Goal: Browse casually: Explore the website without a specific task or goal

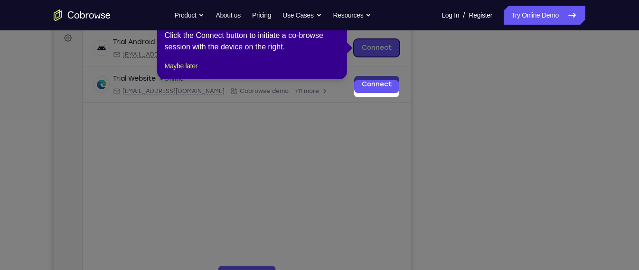
scroll to position [96, 0]
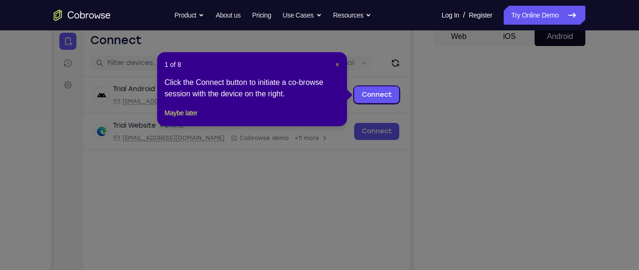
click at [339, 61] on span "×" at bounding box center [337, 65] width 4 height 8
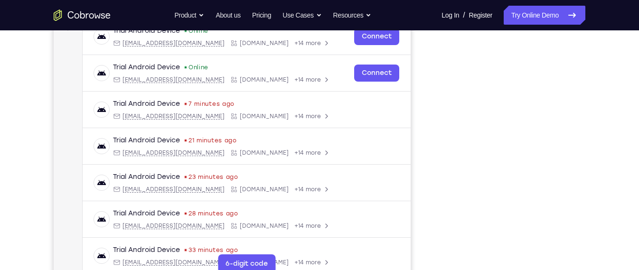
scroll to position [156, 0]
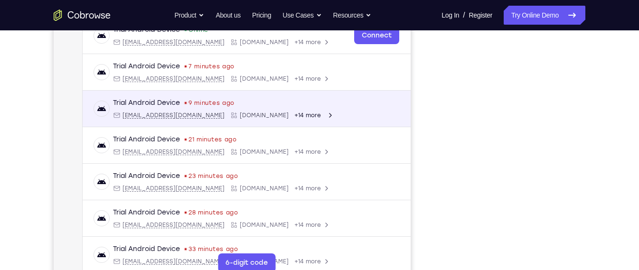
click at [373, 101] on div "Trial Android Device 9 minutes ago android@example.com Cobrowse.io +14 more" at bounding box center [246, 108] width 305 height 21
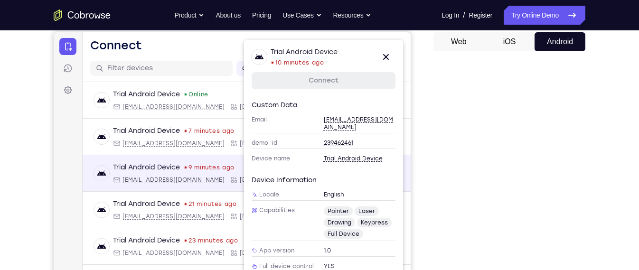
scroll to position [89, 0]
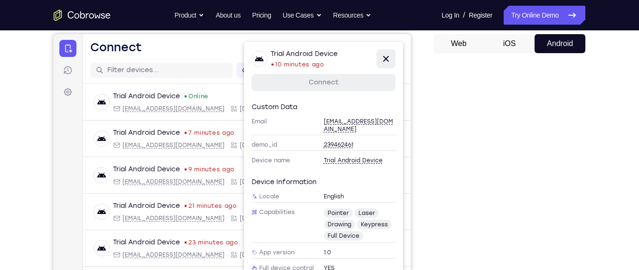
click at [388, 59] on icon at bounding box center [385, 58] width 11 height 11
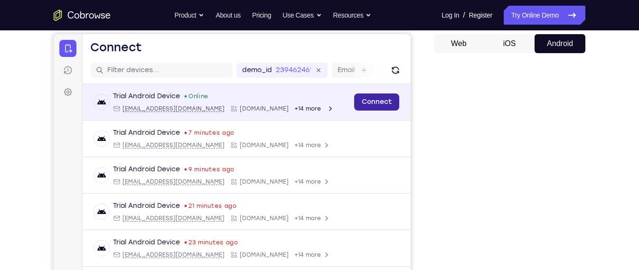
click at [373, 94] on link "Connect" at bounding box center [376, 101] width 45 height 17
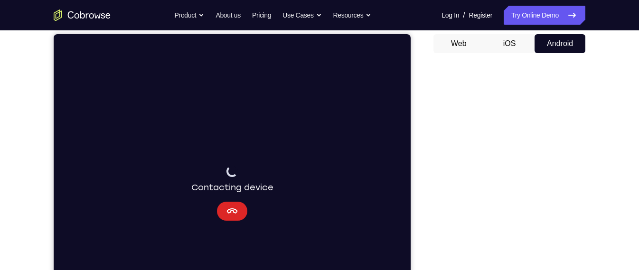
click at [243, 213] on button "Cancel" at bounding box center [232, 211] width 30 height 19
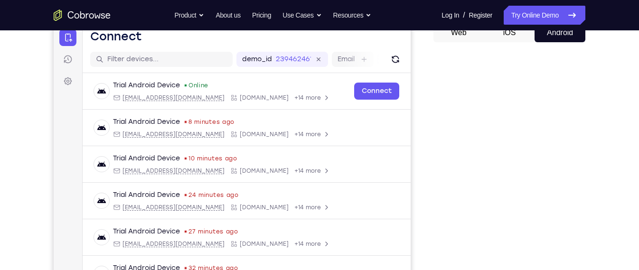
scroll to position [101, 0]
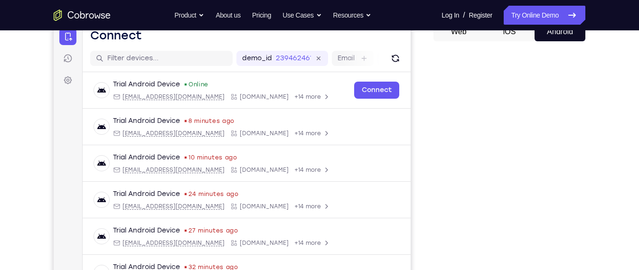
click at [469, 35] on button "Web" at bounding box center [458, 31] width 51 height 19
click at [535, 30] on button "Android" at bounding box center [559, 31] width 51 height 19
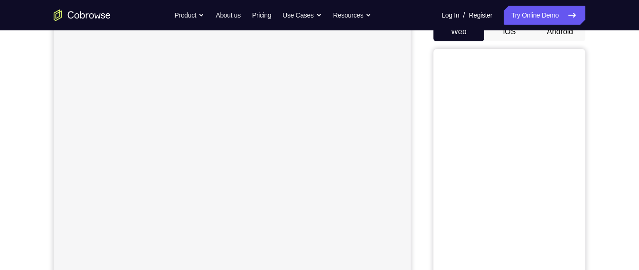
click at [567, 42] on div "Web iOS Android" at bounding box center [509, 181] width 152 height 318
click at [564, 39] on button "Android" at bounding box center [559, 31] width 51 height 19
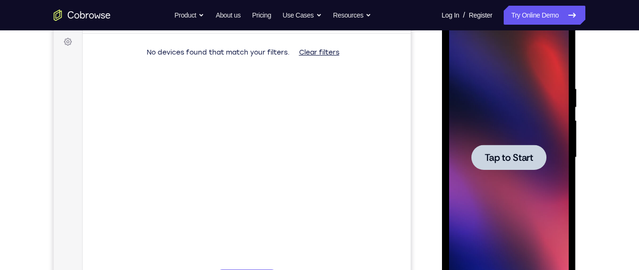
click at [499, 130] on div at bounding box center [508, 158] width 120 height 266
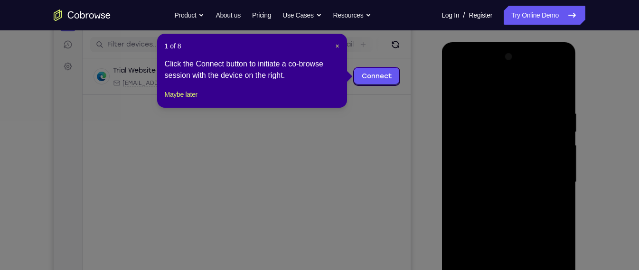
scroll to position [114, 0]
click at [338, 48] on span "×" at bounding box center [337, 47] width 4 height 8
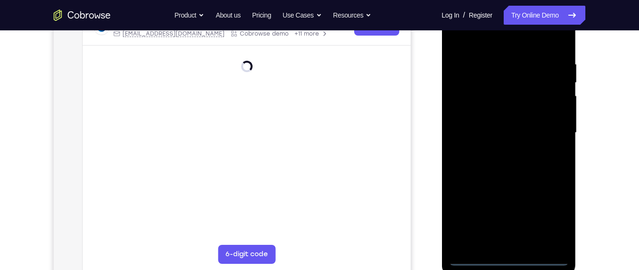
scroll to position [166, 0]
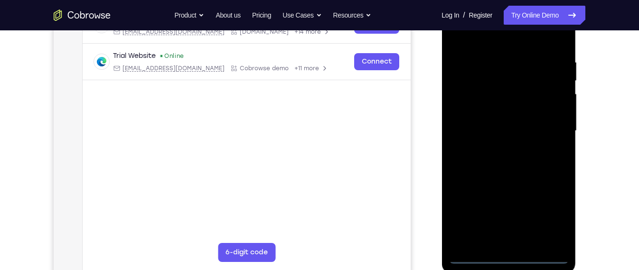
click at [514, 259] on div at bounding box center [508, 131] width 120 height 266
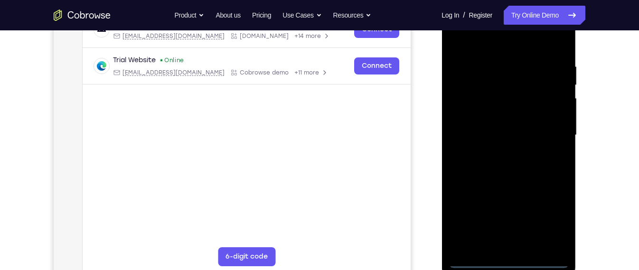
scroll to position [160, 0]
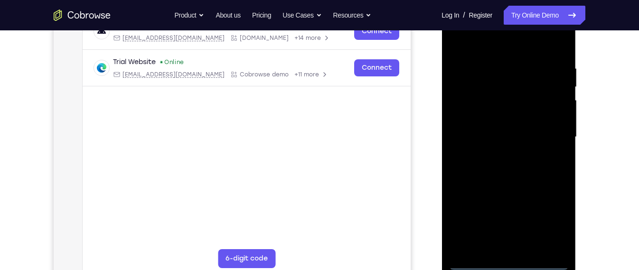
click at [559, 211] on div at bounding box center [508, 137] width 120 height 266
click at [552, 226] on div at bounding box center [508, 137] width 120 height 266
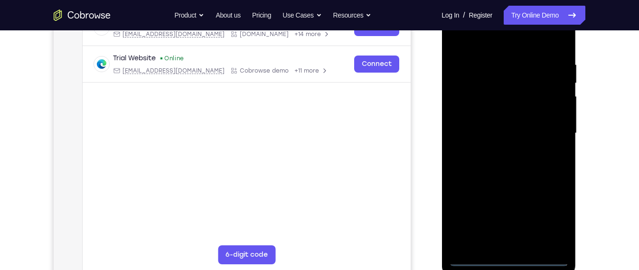
scroll to position [161, 0]
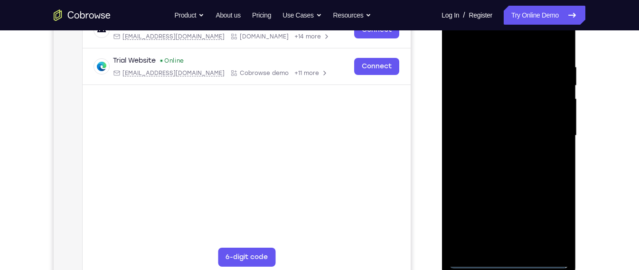
click at [496, 50] on div at bounding box center [508, 136] width 120 height 266
click at [546, 131] on div at bounding box center [508, 136] width 120 height 266
click at [500, 151] on div at bounding box center [508, 136] width 120 height 266
click at [501, 132] on div at bounding box center [508, 136] width 120 height 266
click at [505, 120] on div at bounding box center [508, 136] width 120 height 266
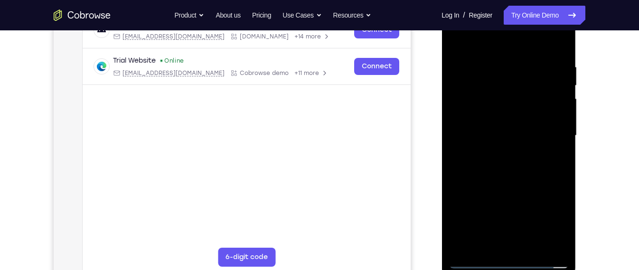
click at [510, 136] on div at bounding box center [508, 136] width 120 height 266
click at [523, 182] on div at bounding box center [508, 136] width 120 height 266
click at [534, 248] on div at bounding box center [508, 136] width 120 height 266
click at [517, 189] on div at bounding box center [508, 136] width 120 height 266
click at [524, 123] on div at bounding box center [508, 136] width 120 height 266
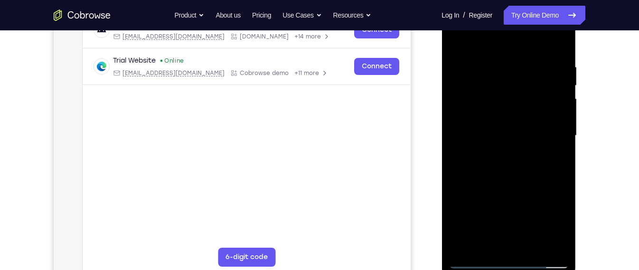
drag, startPoint x: 541, startPoint y: 104, endPoint x: 535, endPoint y: 174, distance: 70.0
click at [535, 174] on div at bounding box center [508, 136] width 120 height 266
drag, startPoint x: 554, startPoint y: 128, endPoint x: 549, endPoint y: 182, distance: 54.3
click at [549, 182] on div at bounding box center [508, 136] width 120 height 266
drag, startPoint x: 554, startPoint y: 122, endPoint x: 548, endPoint y: 186, distance: 64.4
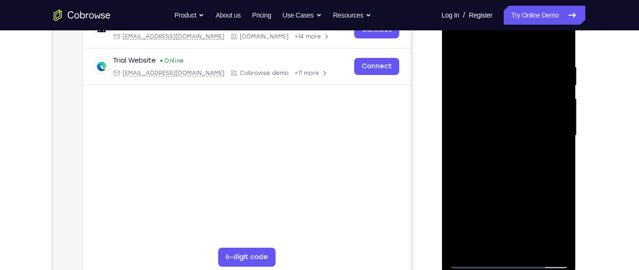
click at [548, 186] on div at bounding box center [508, 136] width 120 height 266
drag, startPoint x: 548, startPoint y: 112, endPoint x: 540, endPoint y: 190, distance: 78.2
click at [540, 190] on div at bounding box center [508, 136] width 120 height 266
drag, startPoint x: 554, startPoint y: 137, endPoint x: 541, endPoint y: 204, distance: 68.6
click at [541, 204] on div at bounding box center [508, 136] width 120 height 266
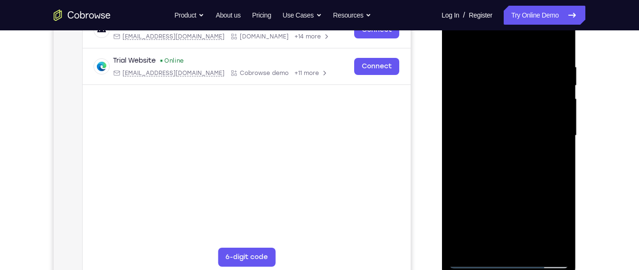
drag, startPoint x: 550, startPoint y: 128, endPoint x: 533, endPoint y: 196, distance: 69.6
click at [533, 196] on div at bounding box center [508, 136] width 120 height 266
drag, startPoint x: 542, startPoint y: 129, endPoint x: 529, endPoint y: 187, distance: 60.0
click at [529, 187] on div at bounding box center [508, 136] width 120 height 266
drag, startPoint x: 533, startPoint y: 163, endPoint x: 541, endPoint y: 113, distance: 50.6
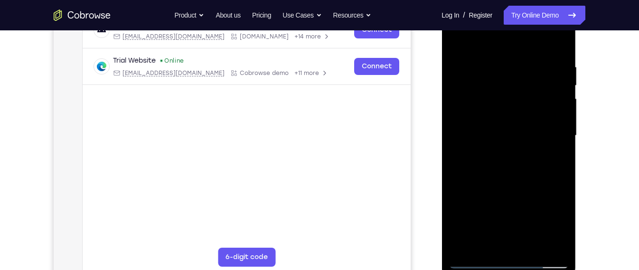
click at [541, 113] on div at bounding box center [508, 136] width 120 height 266
click at [499, 153] on div at bounding box center [508, 136] width 120 height 266
drag, startPoint x: 523, startPoint y: 177, endPoint x: 525, endPoint y: 126, distance: 50.4
click at [525, 126] on div at bounding box center [508, 136] width 120 height 266
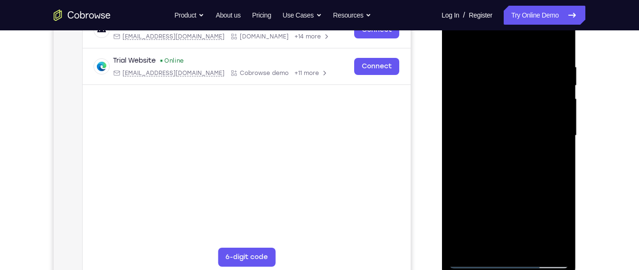
click at [511, 154] on div at bounding box center [508, 136] width 120 height 266
click at [551, 151] on div at bounding box center [508, 136] width 120 height 266
click at [555, 228] on div at bounding box center [508, 136] width 120 height 266
click at [484, 242] on div at bounding box center [508, 136] width 120 height 266
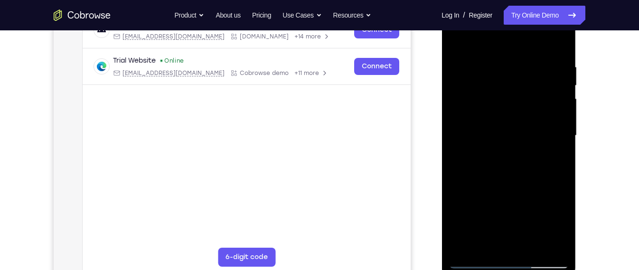
click at [537, 202] on div at bounding box center [508, 136] width 120 height 266
drag, startPoint x: 553, startPoint y: 173, endPoint x: 531, endPoint y: 174, distance: 22.8
click at [531, 174] on div at bounding box center [508, 136] width 120 height 266
drag, startPoint x: 559, startPoint y: 168, endPoint x: 511, endPoint y: 177, distance: 48.9
click at [511, 177] on div at bounding box center [508, 136] width 120 height 266
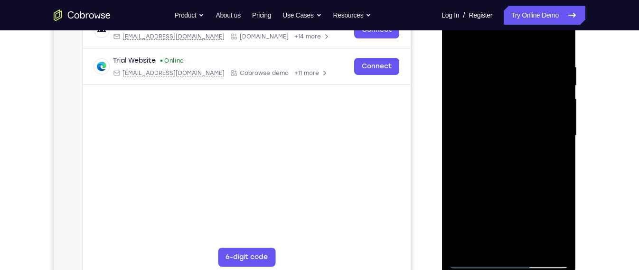
click at [550, 171] on div at bounding box center [508, 136] width 120 height 266
click at [455, 194] on div at bounding box center [508, 136] width 120 height 266
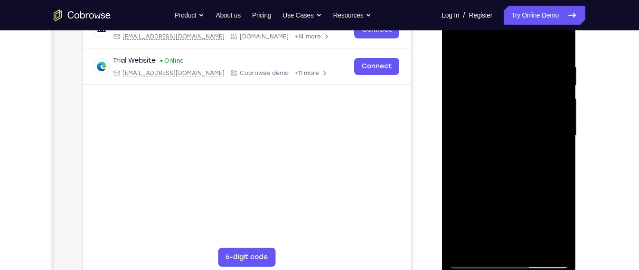
click at [455, 194] on div at bounding box center [508, 136] width 120 height 266
drag, startPoint x: 541, startPoint y: 75, endPoint x: 531, endPoint y: 149, distance: 73.6
click at [531, 149] on div at bounding box center [508, 136] width 120 height 266
drag, startPoint x: 549, startPoint y: 93, endPoint x: 546, endPoint y: 158, distance: 65.1
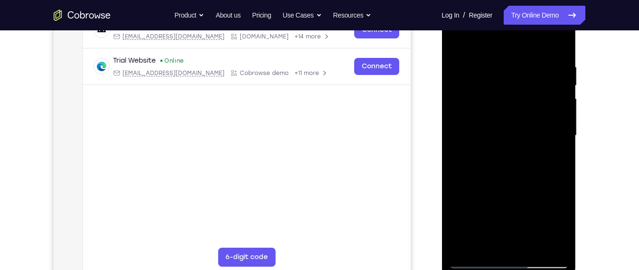
click at [546, 158] on div at bounding box center [508, 136] width 120 height 266
drag, startPoint x: 553, startPoint y: 94, endPoint x: 544, endPoint y: 141, distance: 48.4
click at [544, 141] on div at bounding box center [508, 136] width 120 height 266
drag, startPoint x: 547, startPoint y: 109, endPoint x: 543, endPoint y: 146, distance: 37.2
click at [543, 146] on div at bounding box center [508, 136] width 120 height 266
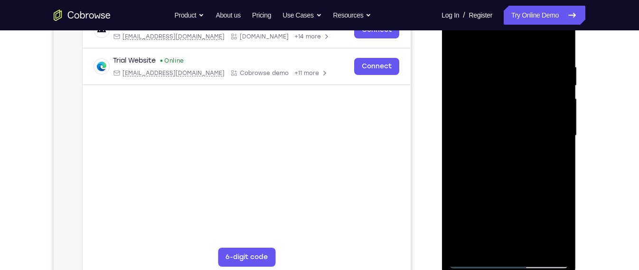
drag, startPoint x: 542, startPoint y: 112, endPoint x: 550, endPoint y: 78, distance: 34.6
click at [550, 78] on div at bounding box center [508, 136] width 120 height 266
click at [525, 109] on div at bounding box center [508, 136] width 120 height 266
drag, startPoint x: 531, startPoint y: 128, endPoint x: 531, endPoint y: 121, distance: 6.6
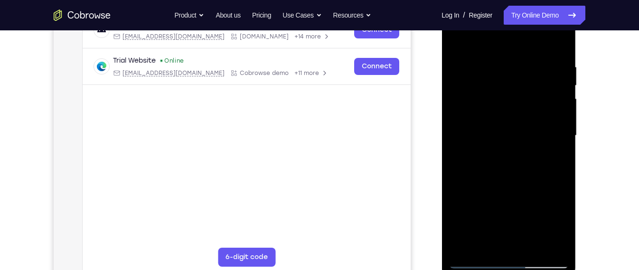
click at [531, 121] on div at bounding box center [508, 136] width 120 height 266
drag, startPoint x: 497, startPoint y: 202, endPoint x: 495, endPoint y: 174, distance: 28.1
click at [495, 174] on div at bounding box center [508, 136] width 120 height 266
click at [472, 262] on div at bounding box center [508, 136] width 120 height 266
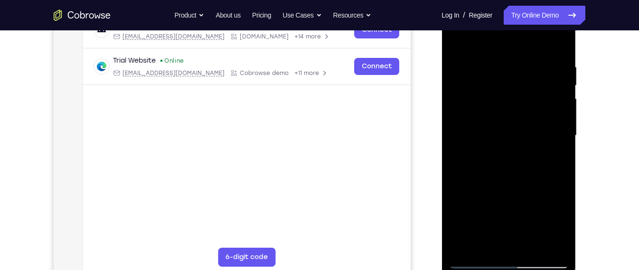
click at [528, 152] on div at bounding box center [508, 136] width 120 height 266
click at [498, 135] on div at bounding box center [508, 136] width 120 height 266
drag, startPoint x: 555, startPoint y: 160, endPoint x: 554, endPoint y: 118, distance: 42.2
click at [554, 118] on div at bounding box center [508, 136] width 120 height 266
drag, startPoint x: 543, startPoint y: 143, endPoint x: 550, endPoint y: 98, distance: 45.6
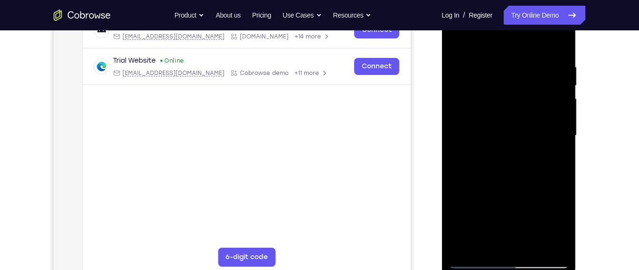
click at [550, 98] on div at bounding box center [508, 136] width 120 height 266
click at [519, 195] on div at bounding box center [508, 136] width 120 height 266
click at [563, 140] on div at bounding box center [508, 136] width 120 height 266
click at [560, 131] on div at bounding box center [508, 136] width 120 height 266
click at [459, 220] on div at bounding box center [508, 136] width 120 height 266
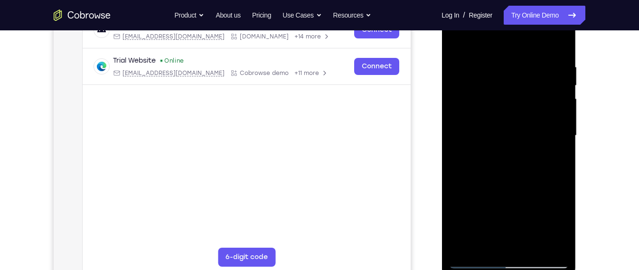
click at [461, 42] on div at bounding box center [508, 136] width 120 height 266
click at [531, 243] on div at bounding box center [508, 136] width 120 height 266
click at [512, 124] on div at bounding box center [508, 136] width 120 height 266
drag, startPoint x: 512, startPoint y: 124, endPoint x: 503, endPoint y: 202, distance: 78.3
click at [503, 202] on div at bounding box center [508, 136] width 120 height 266
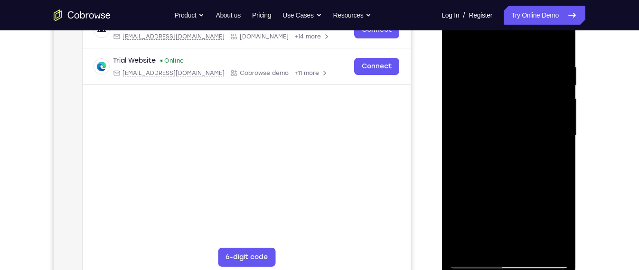
drag, startPoint x: 547, startPoint y: 91, endPoint x: 547, endPoint y: 106, distance: 14.7
click at [547, 106] on div at bounding box center [508, 136] width 120 height 266
drag, startPoint x: 535, startPoint y: 103, endPoint x: 535, endPoint y: 41, distance: 62.6
click at [535, 41] on div at bounding box center [508, 136] width 120 height 266
drag, startPoint x: 535, startPoint y: 93, endPoint x: 528, endPoint y: 138, distance: 44.7
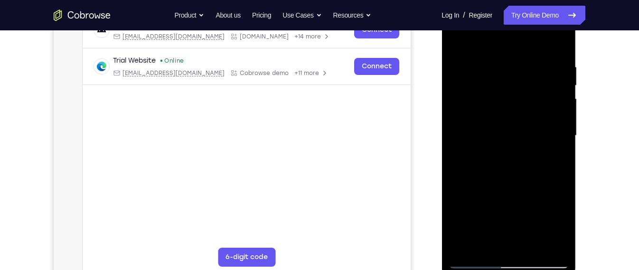
click at [528, 138] on div at bounding box center [508, 136] width 120 height 266
click at [530, 94] on div at bounding box center [508, 136] width 120 height 266
click at [532, 102] on div at bounding box center [508, 136] width 120 height 266
drag, startPoint x: 543, startPoint y: 84, endPoint x: 533, endPoint y: 159, distance: 75.6
click at [533, 159] on div at bounding box center [508, 136] width 120 height 266
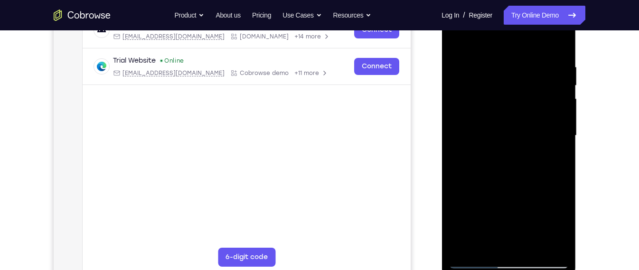
drag, startPoint x: 543, startPoint y: 75, endPoint x: 531, endPoint y: 141, distance: 67.4
click at [531, 141] on div at bounding box center [508, 136] width 120 height 266
drag, startPoint x: 547, startPoint y: 80, endPoint x: 534, endPoint y: 127, distance: 49.3
click at [534, 127] on div at bounding box center [508, 136] width 120 height 266
drag, startPoint x: 541, startPoint y: 88, endPoint x: 538, endPoint y: 130, distance: 41.4
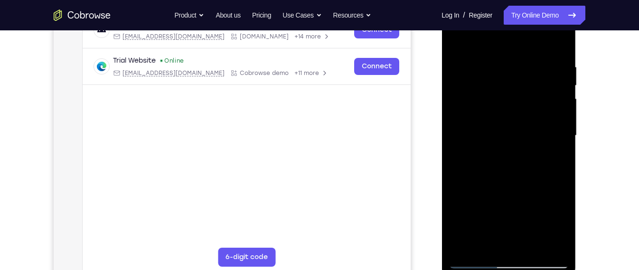
click at [538, 130] on div at bounding box center [508, 136] width 120 height 266
drag, startPoint x: 545, startPoint y: 90, endPoint x: 541, endPoint y: 143, distance: 52.8
click at [541, 143] on div at bounding box center [508, 136] width 120 height 266
click at [543, 105] on div at bounding box center [508, 136] width 120 height 266
click at [549, 109] on div at bounding box center [508, 136] width 120 height 266
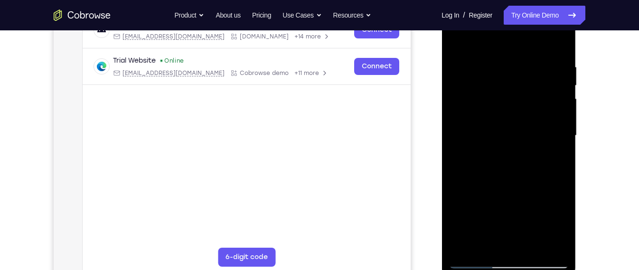
click at [557, 226] on div at bounding box center [508, 136] width 120 height 266
click at [485, 241] on div at bounding box center [508, 136] width 120 height 266
click at [556, 210] on div at bounding box center [508, 136] width 120 height 266
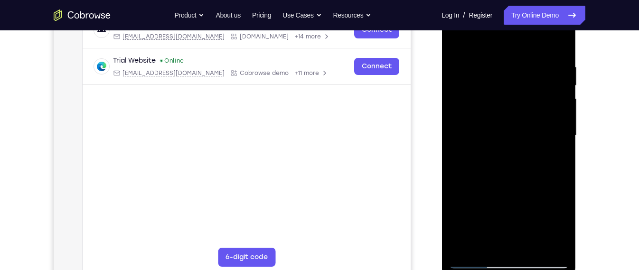
click at [556, 210] on div at bounding box center [508, 136] width 120 height 266
click at [456, 185] on div at bounding box center [508, 136] width 120 height 266
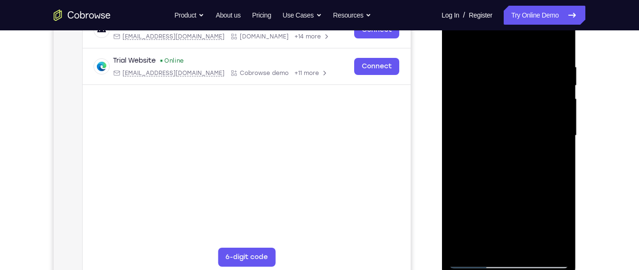
click at [456, 185] on div at bounding box center [508, 136] width 120 height 266
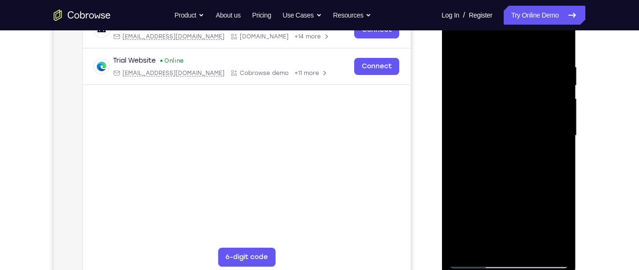
click at [456, 185] on div at bounding box center [508, 136] width 120 height 266
drag, startPoint x: 503, startPoint y: 64, endPoint x: 493, endPoint y: 177, distance: 113.4
click at [493, 177] on div at bounding box center [508, 136] width 120 height 266
drag, startPoint x: 513, startPoint y: 88, endPoint x: 509, endPoint y: 125, distance: 37.3
click at [509, 125] on div at bounding box center [508, 136] width 120 height 266
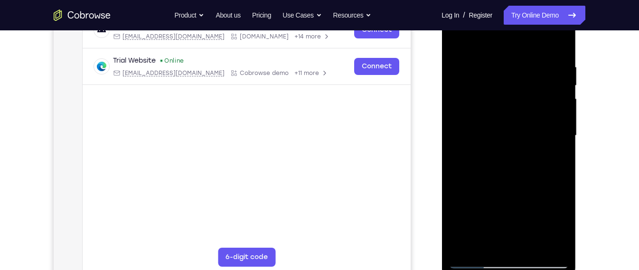
drag, startPoint x: 521, startPoint y: 84, endPoint x: 534, endPoint y: 55, distance: 31.9
click at [534, 55] on div at bounding box center [508, 136] width 120 height 266
click at [517, 95] on div at bounding box center [508, 136] width 120 height 266
click at [559, 143] on div at bounding box center [508, 136] width 120 height 266
click at [562, 138] on div at bounding box center [508, 136] width 120 height 266
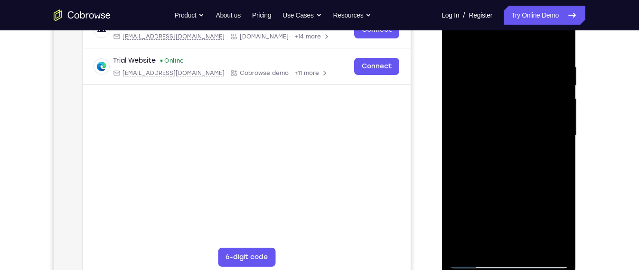
click at [487, 149] on div at bounding box center [508, 136] width 120 height 266
click at [457, 41] on div at bounding box center [508, 136] width 120 height 266
click at [530, 246] on div at bounding box center [508, 136] width 120 height 266
click at [529, 125] on div at bounding box center [508, 136] width 120 height 266
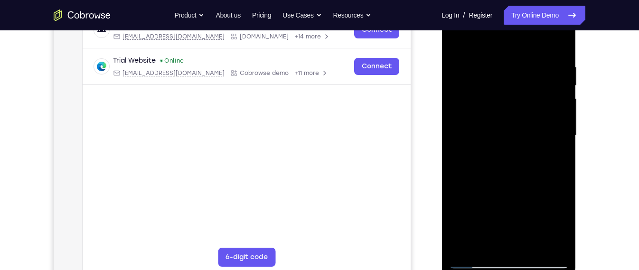
drag, startPoint x: 512, startPoint y: 162, endPoint x: 500, endPoint y: 214, distance: 52.5
click at [500, 214] on div at bounding box center [508, 136] width 120 height 266
drag, startPoint x: 503, startPoint y: 128, endPoint x: 498, endPoint y: 158, distance: 30.7
click at [498, 158] on div at bounding box center [508, 136] width 120 height 266
click at [481, 179] on div at bounding box center [508, 136] width 120 height 266
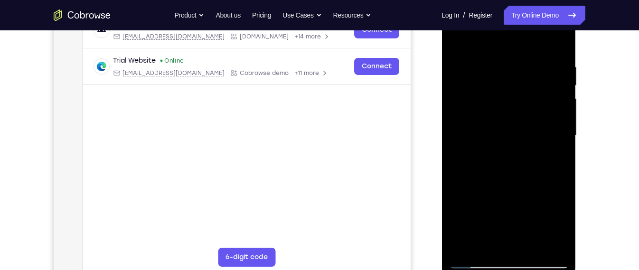
click at [496, 175] on div at bounding box center [508, 136] width 120 height 266
click at [561, 224] on div at bounding box center [508, 136] width 120 height 266
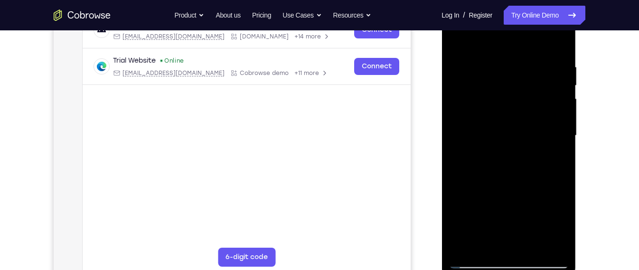
click at [561, 224] on div at bounding box center [508, 136] width 120 height 266
click at [481, 236] on div at bounding box center [508, 136] width 120 height 266
click at [485, 241] on div at bounding box center [508, 136] width 120 height 266
click at [481, 189] on div at bounding box center [508, 136] width 120 height 266
click at [456, 186] on div at bounding box center [508, 136] width 120 height 266
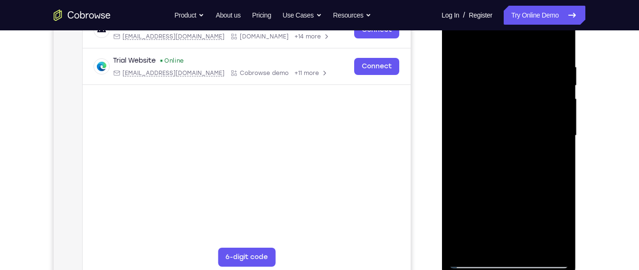
click at [456, 186] on div at bounding box center [508, 136] width 120 height 266
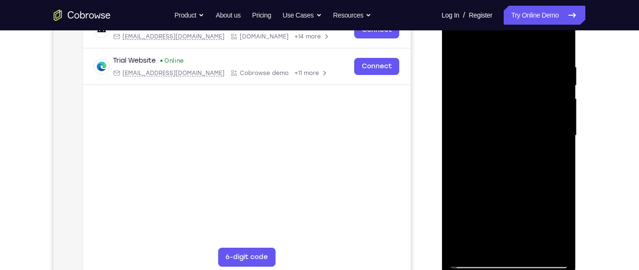
click at [456, 186] on div at bounding box center [508, 136] width 120 height 266
click at [455, 40] on div at bounding box center [508, 136] width 120 height 266
click at [496, 150] on div at bounding box center [508, 136] width 120 height 266
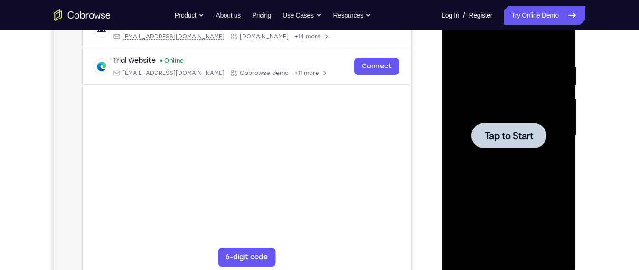
click at [476, 116] on div at bounding box center [508, 136] width 120 height 266
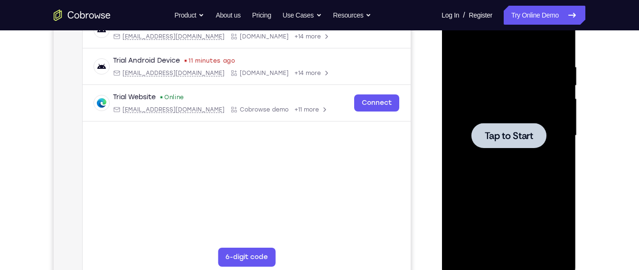
click at [479, 85] on div at bounding box center [508, 136] width 120 height 266
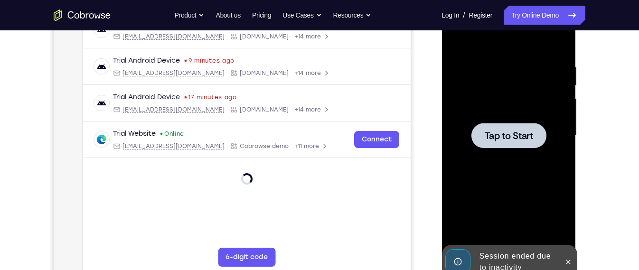
click at [506, 173] on div at bounding box center [508, 136] width 120 height 266
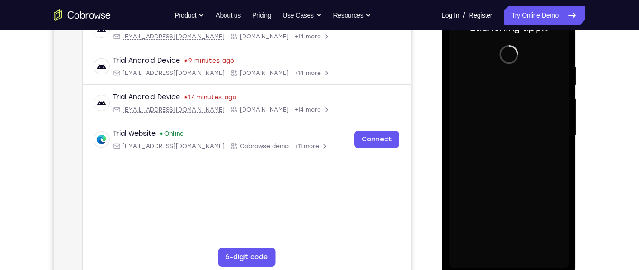
click at [453, 149] on div at bounding box center [508, 136] width 120 height 266
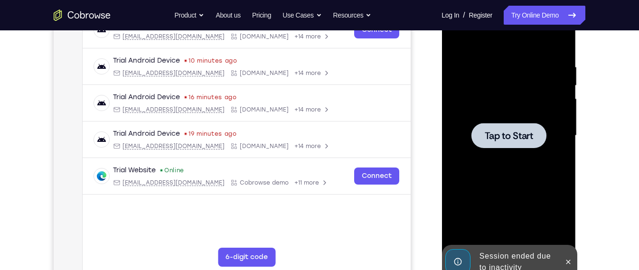
click at [515, 172] on div at bounding box center [508, 136] width 120 height 266
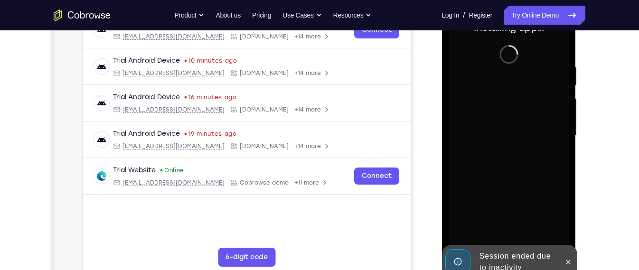
click at [507, 261] on div "Session ended due to inactivity" at bounding box center [516, 262] width 83 height 30
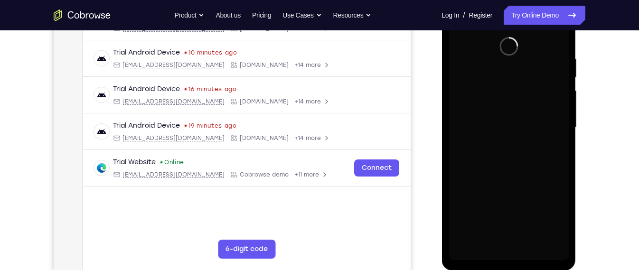
scroll to position [169, 0]
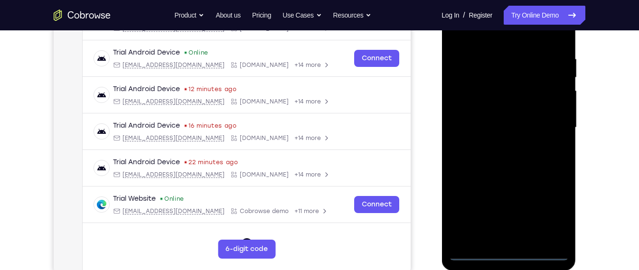
click at [499, 252] on div at bounding box center [508, 128] width 120 height 266
click at [552, 211] on div at bounding box center [508, 128] width 120 height 266
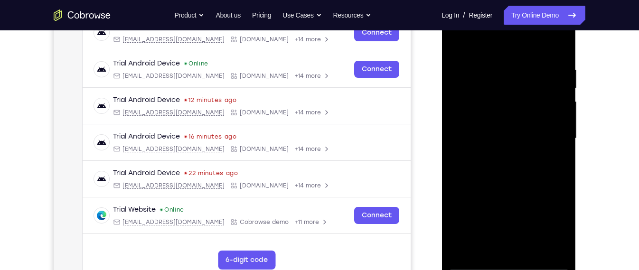
scroll to position [160, 0]
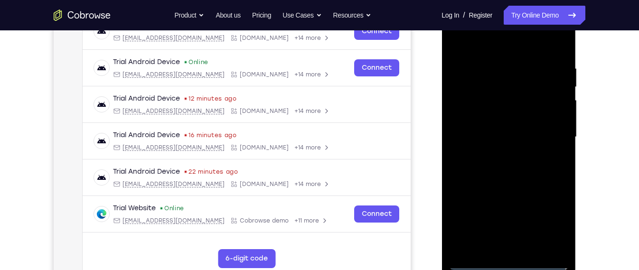
click at [498, 45] on div at bounding box center [508, 137] width 120 height 266
click at [545, 136] on div at bounding box center [508, 137] width 120 height 266
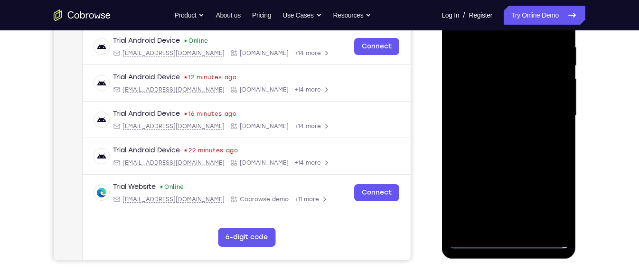
scroll to position [182, 0]
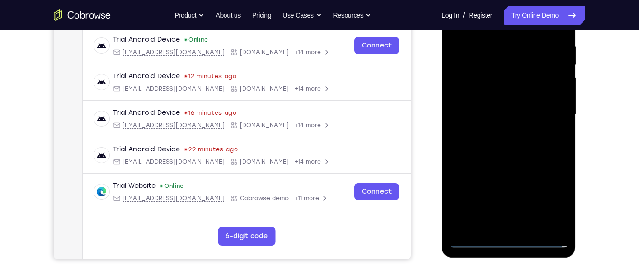
click at [500, 134] on div at bounding box center [508, 115] width 120 height 266
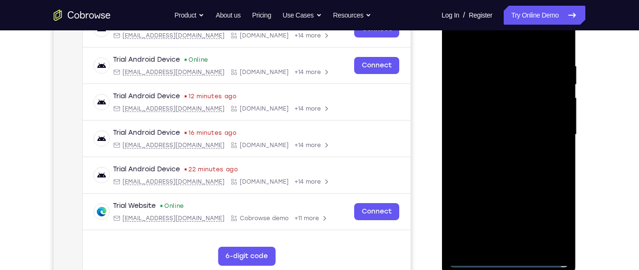
scroll to position [160, 0]
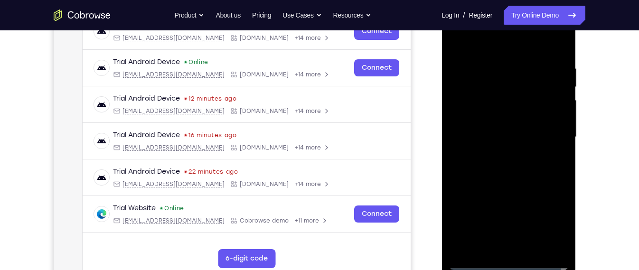
click at [509, 116] on div at bounding box center [508, 137] width 120 height 266
click at [506, 115] on div at bounding box center [508, 137] width 120 height 266
click at [561, 185] on div at bounding box center [508, 137] width 120 height 266
click at [562, 181] on div at bounding box center [508, 137] width 120 height 266
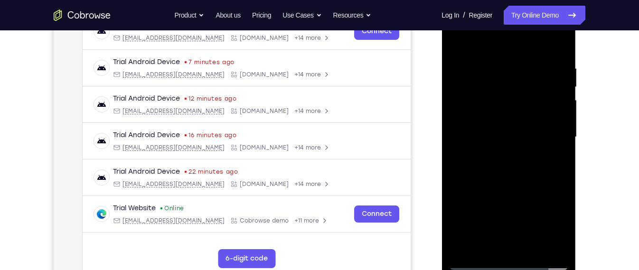
click at [530, 166] on div at bounding box center [508, 137] width 120 height 266
click at [494, 65] on div at bounding box center [508, 137] width 120 height 266
drag, startPoint x: 524, startPoint y: 50, endPoint x: 530, endPoint y: 24, distance: 26.6
click at [530, 24] on div at bounding box center [508, 137] width 120 height 266
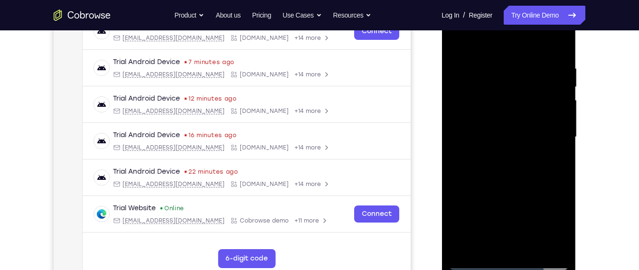
click at [565, 95] on div at bounding box center [508, 137] width 120 height 266
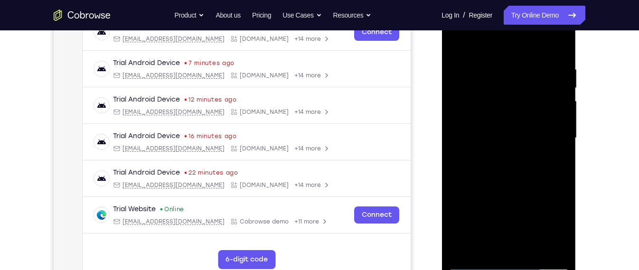
click at [565, 179] on div at bounding box center [508, 138] width 120 height 266
click at [562, 160] on div at bounding box center [508, 138] width 120 height 266
click at [565, 114] on div at bounding box center [508, 138] width 120 height 266
click at [558, 104] on div at bounding box center [508, 138] width 120 height 266
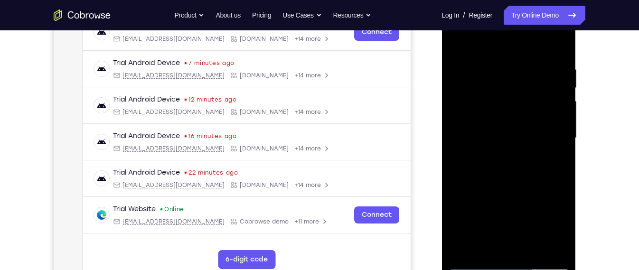
click at [558, 104] on div at bounding box center [508, 138] width 120 height 266
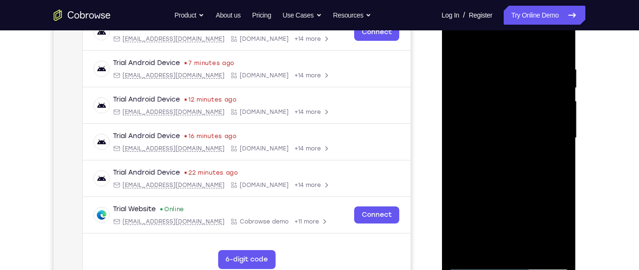
click at [558, 104] on div at bounding box center [508, 138] width 120 height 266
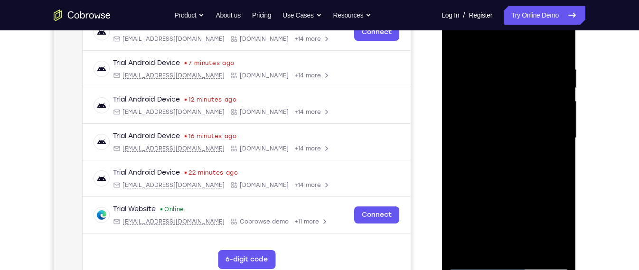
click at [558, 104] on div at bounding box center [508, 138] width 120 height 266
click at [481, 111] on div at bounding box center [508, 138] width 120 height 266
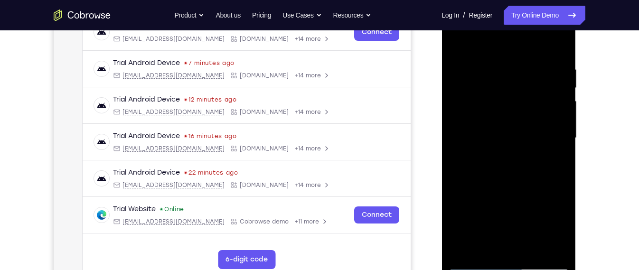
click at [460, 107] on div at bounding box center [508, 138] width 120 height 266
click at [556, 109] on div at bounding box center [508, 138] width 120 height 266
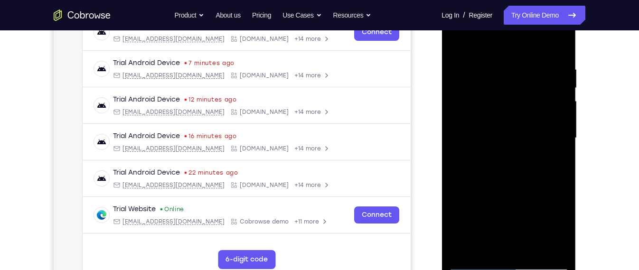
click at [556, 109] on div at bounding box center [508, 138] width 120 height 266
click at [551, 112] on div at bounding box center [508, 138] width 120 height 266
click at [571, 112] on div at bounding box center [508, 139] width 134 height 283
click at [562, 115] on div at bounding box center [508, 138] width 120 height 266
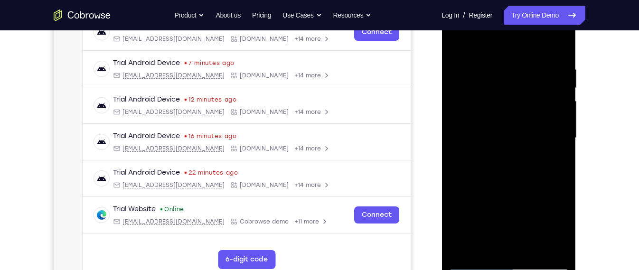
click at [562, 115] on div at bounding box center [508, 138] width 120 height 266
click at [555, 46] on div at bounding box center [508, 138] width 120 height 266
drag, startPoint x: 523, startPoint y: 154, endPoint x: 542, endPoint y: 86, distance: 70.3
click at [542, 86] on div at bounding box center [508, 138] width 120 height 266
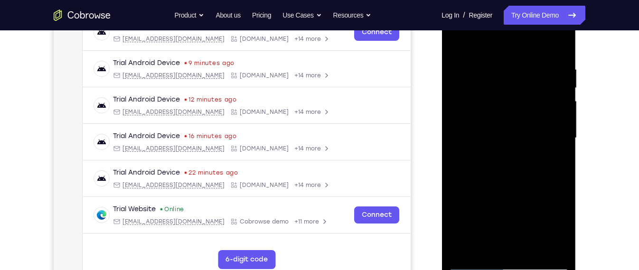
click at [565, 237] on div at bounding box center [508, 138] width 120 height 266
drag, startPoint x: 536, startPoint y: 228, endPoint x: 534, endPoint y: 109, distance: 118.7
click at [534, 109] on div at bounding box center [508, 138] width 120 height 266
click at [529, 248] on div at bounding box center [508, 138] width 120 height 266
click at [508, 189] on div at bounding box center [508, 138] width 120 height 266
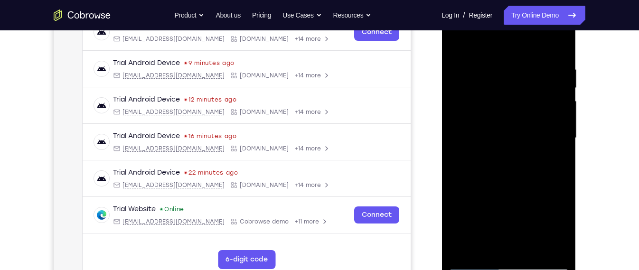
drag, startPoint x: 501, startPoint y: 213, endPoint x: 515, endPoint y: 172, distance: 42.8
click at [515, 172] on div at bounding box center [508, 138] width 120 height 266
drag, startPoint x: 503, startPoint y: 198, endPoint x: 516, endPoint y: 147, distance: 53.1
click at [516, 147] on div at bounding box center [508, 138] width 120 height 266
drag, startPoint x: 499, startPoint y: 203, endPoint x: 510, endPoint y: 158, distance: 45.9
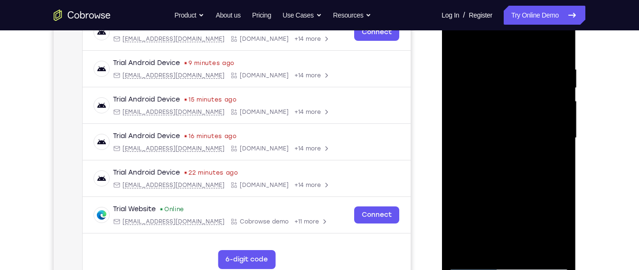
click at [510, 158] on div at bounding box center [508, 138] width 120 height 266
click at [500, 205] on div at bounding box center [508, 138] width 120 height 266
click at [558, 232] on div at bounding box center [508, 138] width 120 height 266
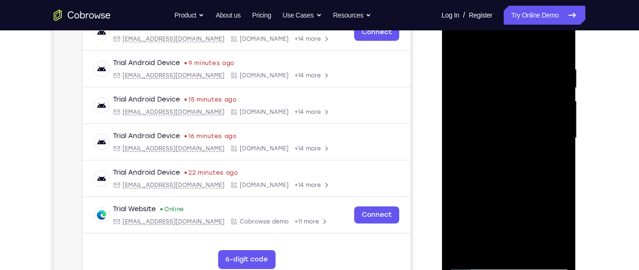
click at [558, 232] on div at bounding box center [508, 138] width 120 height 266
click at [561, 230] on div at bounding box center [508, 138] width 120 height 266
click at [459, 41] on div at bounding box center [508, 138] width 120 height 266
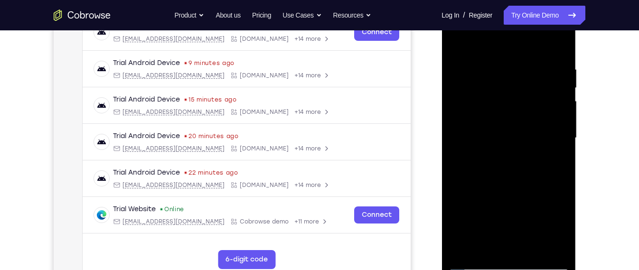
click at [458, 45] on div at bounding box center [508, 138] width 120 height 266
click at [531, 250] on div at bounding box center [508, 138] width 120 height 266
click at [469, 242] on div at bounding box center [508, 138] width 120 height 266
click at [496, 42] on div at bounding box center [508, 138] width 120 height 266
click at [460, 42] on div at bounding box center [508, 138] width 120 height 266
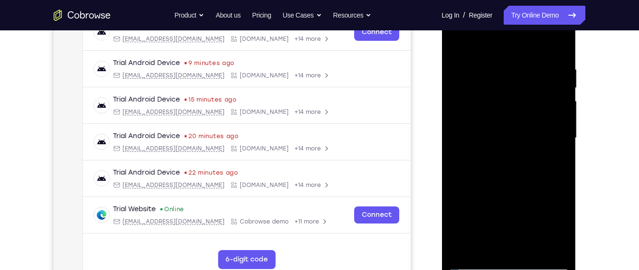
click at [505, 251] on div at bounding box center [508, 138] width 120 height 266
click at [553, 228] on div at bounding box center [508, 138] width 120 height 266
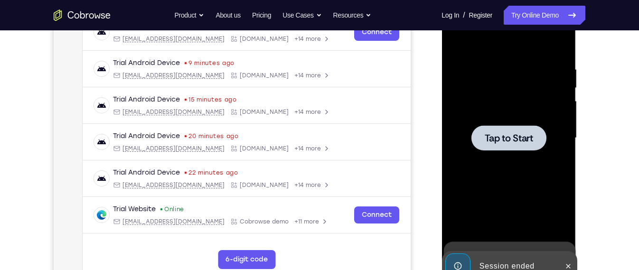
click at [496, 182] on div at bounding box center [508, 138] width 120 height 266
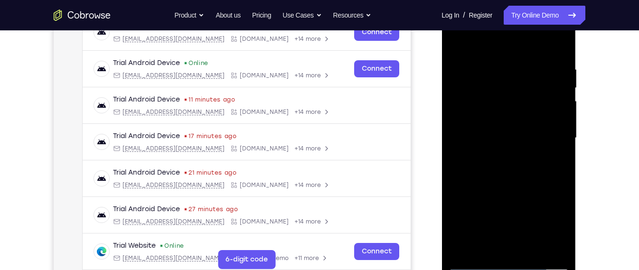
click at [500, 266] on div at bounding box center [508, 138] width 120 height 266
click at [553, 232] on div at bounding box center [508, 138] width 120 height 266
click at [619, 153] on div "Your Support Agent Your Customer Web iOS Android Next Steps We’d be happy to gi…" at bounding box center [319, 184] width 607 height 626
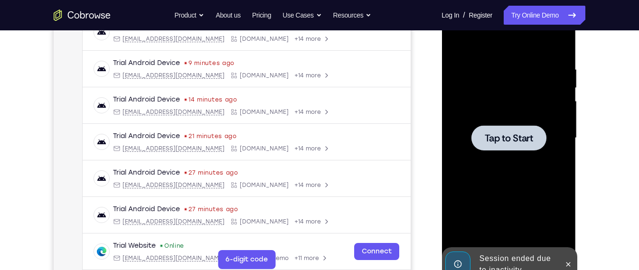
click at [485, 198] on div at bounding box center [508, 138] width 120 height 266
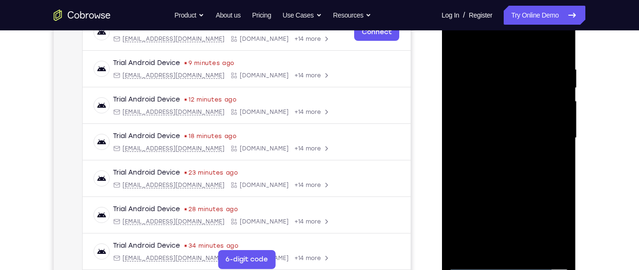
click at [517, 264] on div at bounding box center [508, 138] width 120 height 266
click at [549, 238] on div at bounding box center [508, 138] width 120 height 266
click at [557, 223] on div at bounding box center [508, 138] width 120 height 266
click at [506, 51] on div at bounding box center [508, 138] width 120 height 266
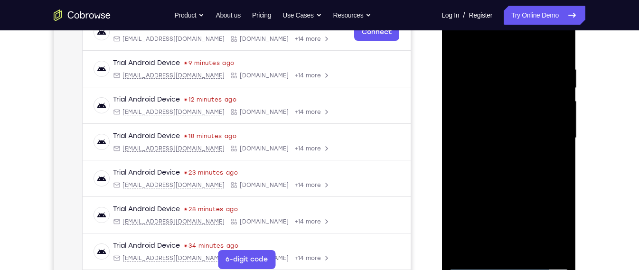
click at [551, 132] on div at bounding box center [508, 138] width 120 height 266
click at [496, 153] on div at bounding box center [508, 138] width 120 height 266
click at [496, 126] on div at bounding box center [508, 138] width 120 height 266
click at [510, 118] on div at bounding box center [508, 138] width 120 height 266
click at [512, 134] on div at bounding box center [508, 138] width 120 height 266
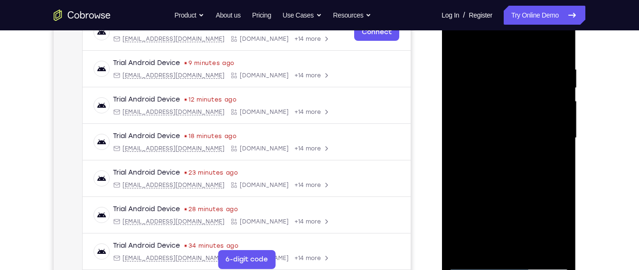
click at [516, 187] on div at bounding box center [508, 138] width 120 height 266
click at [558, 160] on div at bounding box center [508, 138] width 120 height 266
click at [540, 163] on div at bounding box center [508, 138] width 120 height 266
click at [458, 162] on div at bounding box center [508, 138] width 120 height 266
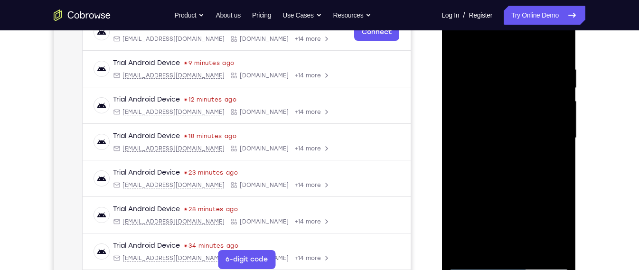
click at [458, 162] on div at bounding box center [508, 138] width 120 height 266
drag, startPoint x: 538, startPoint y: 181, endPoint x: 538, endPoint y: 158, distance: 23.7
click at [538, 158] on div at bounding box center [508, 138] width 120 height 266
drag, startPoint x: 504, startPoint y: 146, endPoint x: 504, endPoint y: 187, distance: 41.3
click at [504, 187] on div at bounding box center [508, 138] width 120 height 266
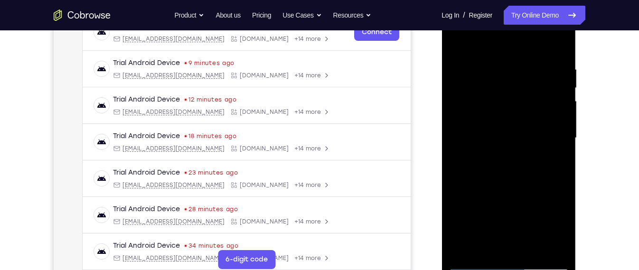
click at [489, 60] on div at bounding box center [508, 138] width 120 height 266
click at [559, 136] on div at bounding box center [508, 138] width 120 height 266
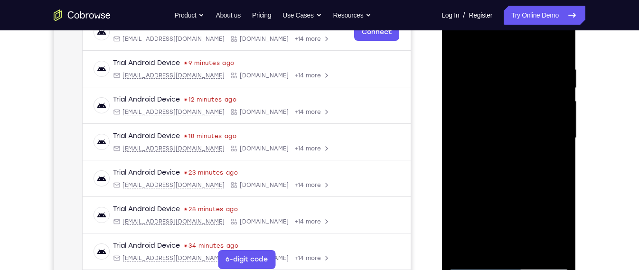
click at [478, 142] on div at bounding box center [508, 138] width 120 height 266
click at [461, 164] on div at bounding box center [508, 138] width 120 height 266
click at [507, 244] on div at bounding box center [508, 138] width 120 height 266
click at [556, 232] on div at bounding box center [508, 138] width 120 height 266
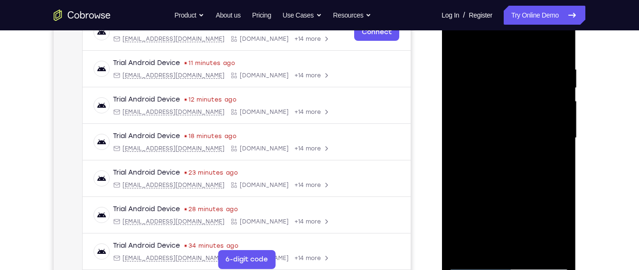
click at [487, 247] on div at bounding box center [508, 138] width 120 height 266
click at [545, 190] on div at bounding box center [508, 138] width 120 height 266
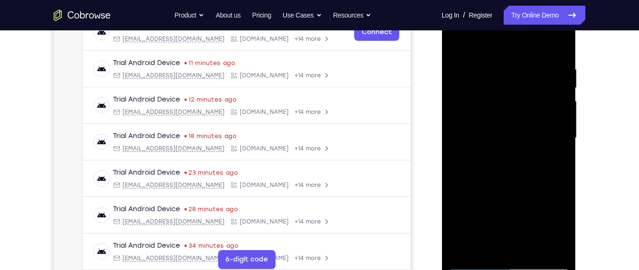
click at [545, 190] on div at bounding box center [508, 138] width 120 height 266
click at [539, 149] on div at bounding box center [508, 138] width 120 height 266
click at [526, 244] on div at bounding box center [508, 138] width 120 height 266
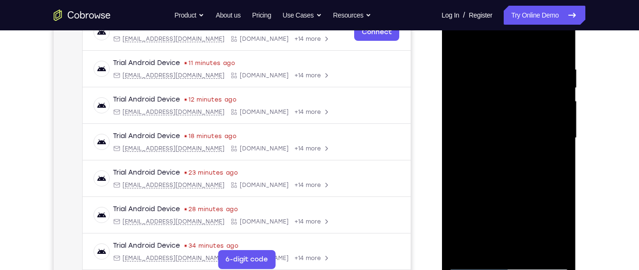
click at [473, 132] on div at bounding box center [508, 138] width 120 height 266
click at [465, 138] on div at bounding box center [508, 138] width 120 height 266
click at [503, 250] on div at bounding box center [508, 138] width 120 height 266
click at [488, 248] on div at bounding box center [508, 138] width 120 height 266
click at [456, 191] on div at bounding box center [508, 138] width 120 height 266
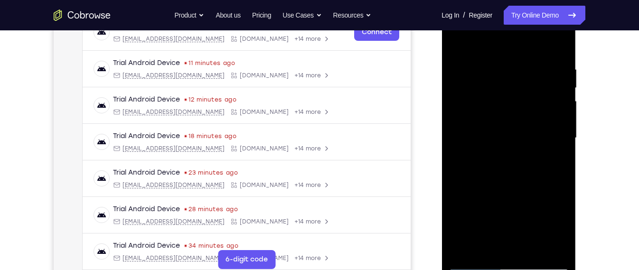
click at [456, 191] on div at bounding box center [508, 138] width 120 height 266
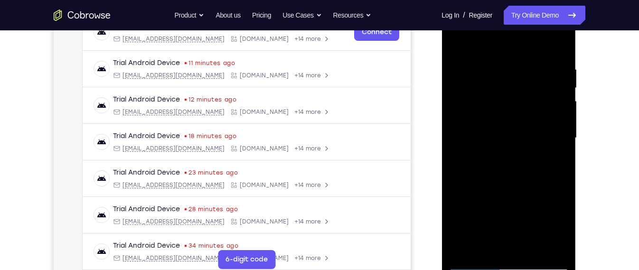
click at [500, 153] on div at bounding box center [508, 138] width 120 height 266
click at [527, 242] on div at bounding box center [508, 138] width 120 height 266
click at [555, 242] on div at bounding box center [508, 138] width 120 height 266
click at [557, 161] on div at bounding box center [508, 138] width 120 height 266
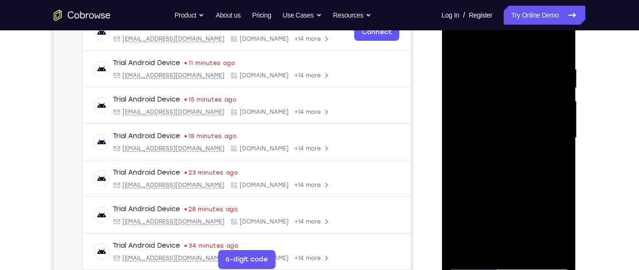
click at [557, 161] on div at bounding box center [508, 138] width 120 height 266
click at [451, 137] on div at bounding box center [508, 138] width 120 height 266
click at [457, 137] on div at bounding box center [508, 138] width 120 height 266
click at [451, 140] on div at bounding box center [508, 138] width 120 height 266
click at [558, 139] on div at bounding box center [508, 138] width 120 height 266
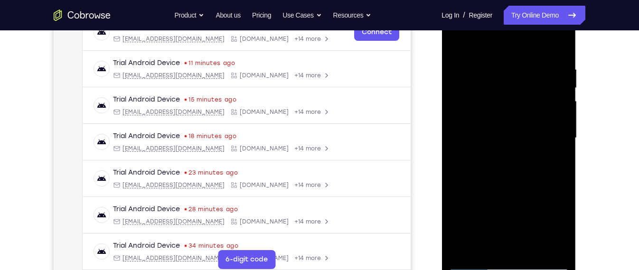
click at [562, 192] on div at bounding box center [508, 138] width 120 height 266
click at [558, 123] on div at bounding box center [508, 138] width 120 height 266
click at [557, 45] on div at bounding box center [508, 138] width 120 height 266
click at [505, 177] on div at bounding box center [508, 138] width 120 height 266
drag, startPoint x: 512, startPoint y: 196, endPoint x: 519, endPoint y: 109, distance: 88.1
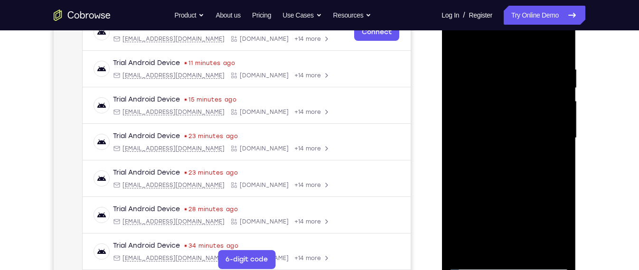
click at [519, 109] on div at bounding box center [508, 138] width 120 height 266
drag, startPoint x: 529, startPoint y: 202, endPoint x: 530, endPoint y: 105, distance: 97.3
click at [530, 105] on div at bounding box center [508, 138] width 120 height 266
drag, startPoint x: 545, startPoint y: 177, endPoint x: 533, endPoint y: 44, distance: 133.4
click at [533, 44] on div at bounding box center [508, 138] width 120 height 266
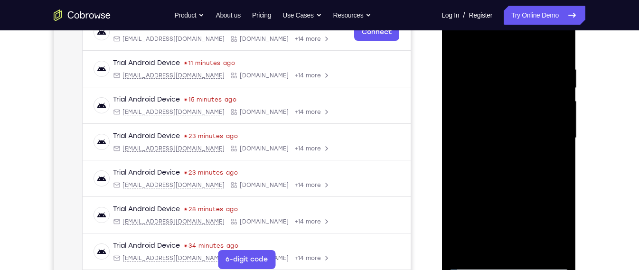
drag, startPoint x: 548, startPoint y: 232, endPoint x: 540, endPoint y: 88, distance: 144.0
click at [540, 88] on div at bounding box center [508, 138] width 120 height 266
click at [530, 248] on div at bounding box center [508, 138] width 120 height 266
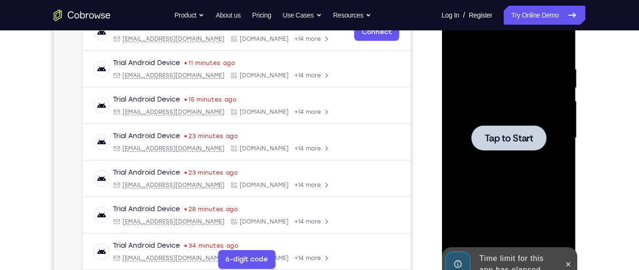
click at [508, 145] on div at bounding box center [508, 137] width 75 height 25
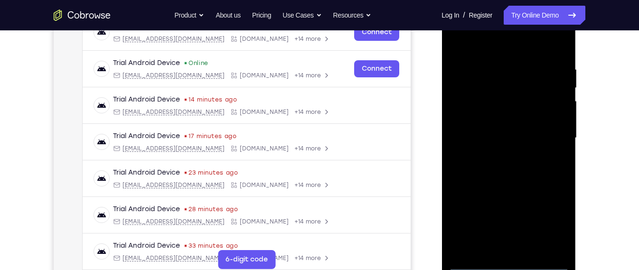
click at [505, 265] on div at bounding box center [508, 138] width 120 height 266
click at [549, 223] on div at bounding box center [508, 138] width 120 height 266
click at [524, 45] on div at bounding box center [508, 138] width 120 height 266
click at [549, 137] on div at bounding box center [508, 138] width 120 height 266
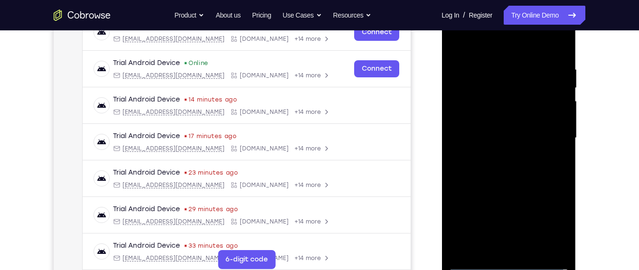
click at [500, 156] on div at bounding box center [508, 138] width 120 height 266
click at [500, 120] on div at bounding box center [508, 138] width 120 height 266
click at [505, 115] on div at bounding box center [508, 138] width 120 height 266
click at [504, 134] on div at bounding box center [508, 138] width 120 height 266
click at [491, 177] on div at bounding box center [508, 138] width 120 height 266
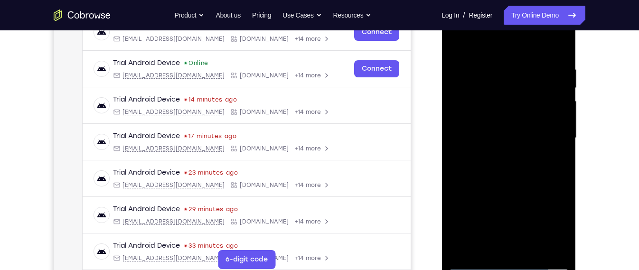
click at [497, 66] on div at bounding box center [508, 138] width 120 height 266
click at [561, 130] on div at bounding box center [508, 138] width 120 height 266
drag, startPoint x: 513, startPoint y: 47, endPoint x: 515, endPoint y: 12, distance: 34.7
click at [515, 12] on div at bounding box center [508, 138] width 120 height 266
click at [558, 108] on div at bounding box center [508, 138] width 120 height 266
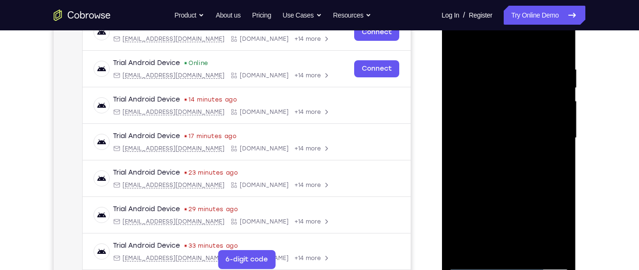
click at [558, 108] on div at bounding box center [508, 138] width 120 height 266
click at [565, 114] on div at bounding box center [508, 138] width 120 height 266
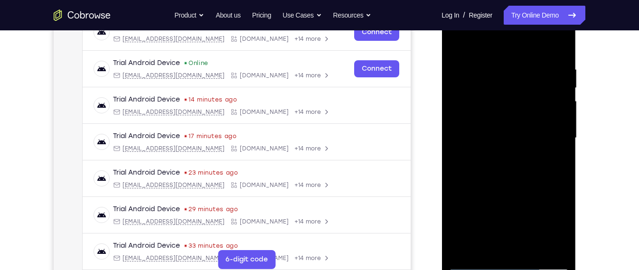
click at [565, 114] on div at bounding box center [508, 138] width 120 height 266
click at [559, 149] on div at bounding box center [508, 138] width 120 height 266
click at [464, 150] on div at bounding box center [508, 138] width 120 height 266
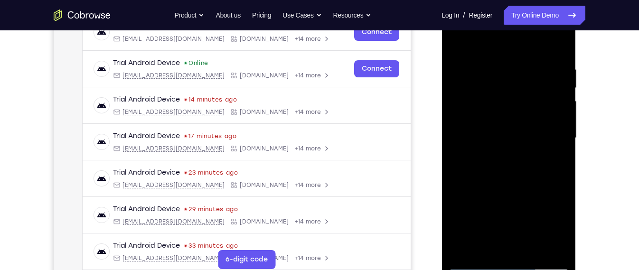
click at [454, 151] on div at bounding box center [508, 138] width 120 height 266
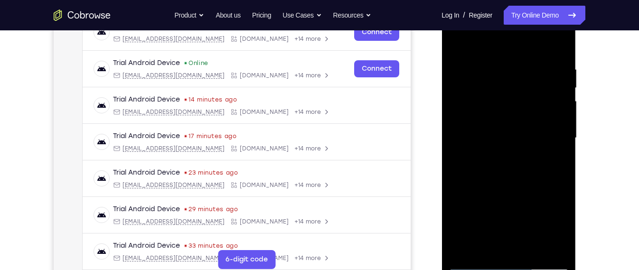
click at [454, 151] on div at bounding box center [508, 138] width 120 height 266
click at [558, 141] on div at bounding box center [508, 138] width 120 height 266
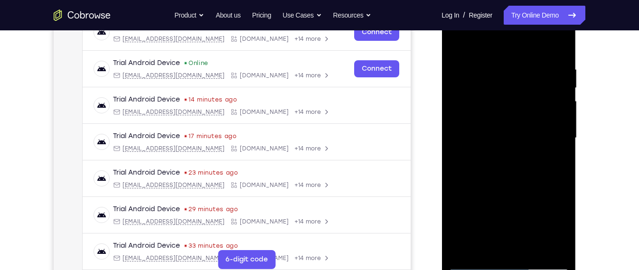
click at [558, 141] on div at bounding box center [508, 138] width 120 height 266
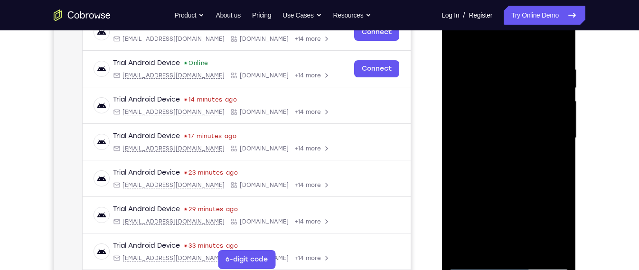
click at [558, 141] on div at bounding box center [508, 138] width 120 height 266
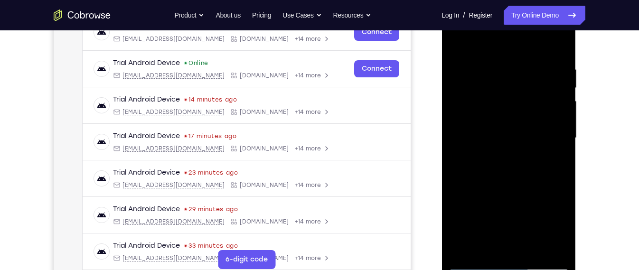
click at [558, 141] on div at bounding box center [508, 138] width 120 height 266
click at [458, 152] on div at bounding box center [508, 138] width 120 height 266
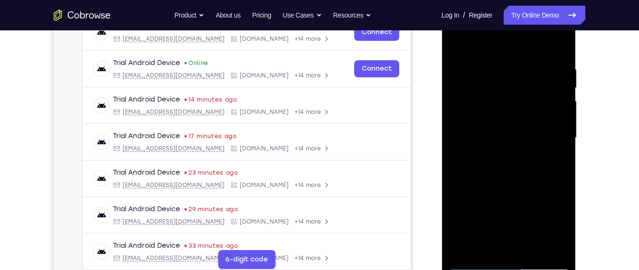
click at [514, 248] on div at bounding box center [508, 138] width 120 height 266
click at [531, 151] on div at bounding box center [508, 138] width 120 height 266
click at [526, 244] on div at bounding box center [508, 138] width 120 height 266
click at [550, 246] on div at bounding box center [508, 138] width 120 height 266
click at [555, 189] on div at bounding box center [508, 138] width 120 height 266
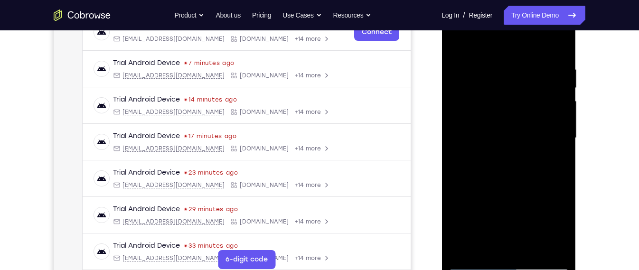
click at [555, 189] on div at bounding box center [508, 138] width 120 height 266
click at [561, 168] on div at bounding box center [508, 138] width 120 height 266
click at [557, 167] on div at bounding box center [508, 138] width 120 height 266
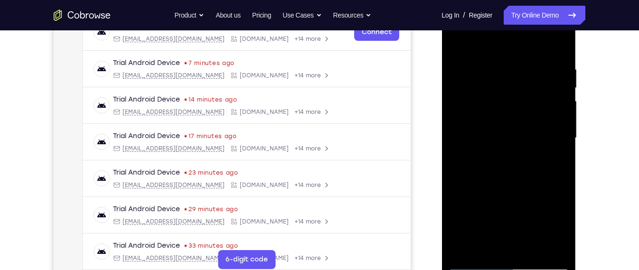
click at [557, 167] on div at bounding box center [508, 138] width 120 height 266
click at [556, 147] on div at bounding box center [508, 138] width 120 height 266
click at [466, 142] on div at bounding box center [508, 138] width 120 height 266
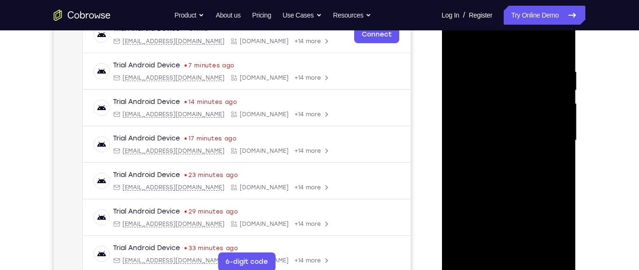
scroll to position [157, 0]
click at [554, 161] on div at bounding box center [508, 140] width 120 height 266
click at [462, 143] on div at bounding box center [508, 140] width 120 height 266
click at [554, 139] on div at bounding box center [508, 140] width 120 height 266
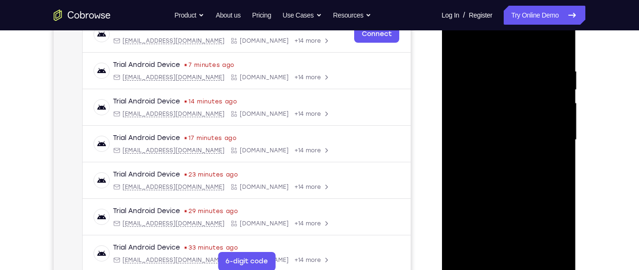
click at [461, 149] on div at bounding box center [508, 140] width 120 height 266
click at [558, 160] on div at bounding box center [508, 140] width 120 height 266
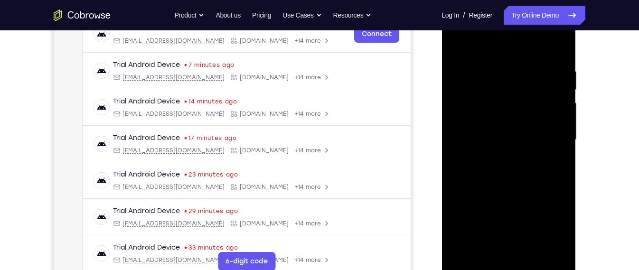
click at [454, 159] on div at bounding box center [508, 140] width 120 height 266
click at [557, 141] on div at bounding box center [508, 140] width 120 height 266
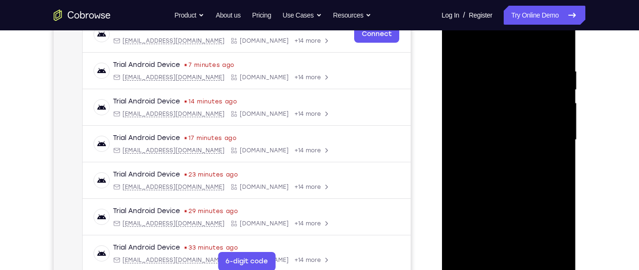
click at [557, 141] on div at bounding box center [508, 140] width 120 height 266
click at [560, 123] on div at bounding box center [508, 140] width 120 height 266
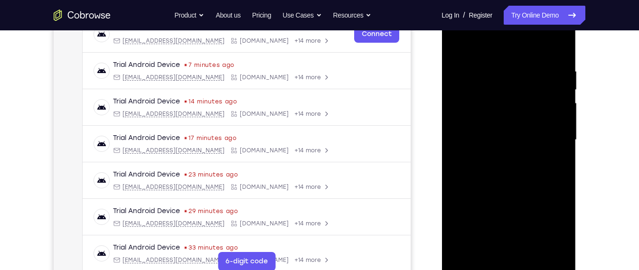
click at [472, 134] on div at bounding box center [508, 140] width 120 height 266
click at [556, 165] on div at bounding box center [508, 140] width 120 height 266
click at [494, 212] on div at bounding box center [508, 140] width 120 height 266
click at [450, 168] on div at bounding box center [508, 140] width 120 height 266
click at [500, 212] on div at bounding box center [508, 140] width 120 height 266
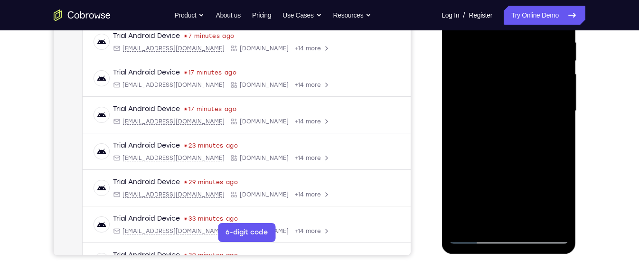
scroll to position [186, 0]
click at [494, 112] on div at bounding box center [508, 111] width 120 height 266
drag, startPoint x: 494, startPoint y: 112, endPoint x: 496, endPoint y: 173, distance: 60.8
click at [496, 173] on div at bounding box center [508, 111] width 120 height 266
click at [498, 195] on div at bounding box center [508, 111] width 120 height 266
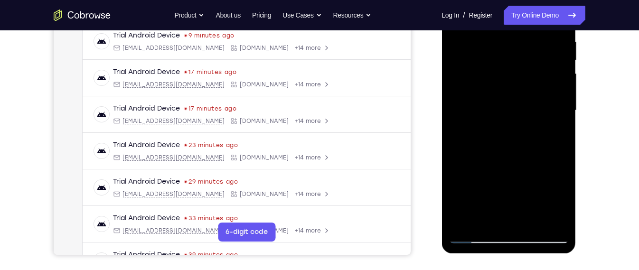
drag, startPoint x: 557, startPoint y: 39, endPoint x: 492, endPoint y: 62, distance: 68.7
click at [492, 62] on div at bounding box center [508, 111] width 120 height 266
drag, startPoint x: 554, startPoint y: 41, endPoint x: 432, endPoint y: 47, distance: 122.5
click at [441, 47] on html "Online web based iOS Simulators and Android Emulators. Run iPhone, iPad, Mobile…" at bounding box center [508, 113] width 135 height 285
drag, startPoint x: 547, startPoint y: 145, endPoint x: 547, endPoint y: 86, distance: 58.8
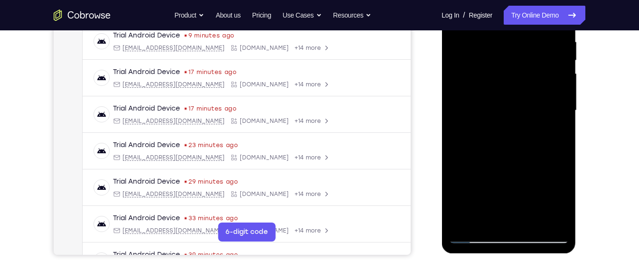
click at [547, 86] on div at bounding box center [508, 111] width 120 height 266
drag, startPoint x: 523, startPoint y: 162, endPoint x: 531, endPoint y: 126, distance: 36.4
click at [531, 126] on div at bounding box center [508, 111] width 120 height 266
drag, startPoint x: 531, startPoint y: 126, endPoint x: 547, endPoint y: 48, distance: 80.0
click at [547, 48] on div at bounding box center [508, 111] width 120 height 266
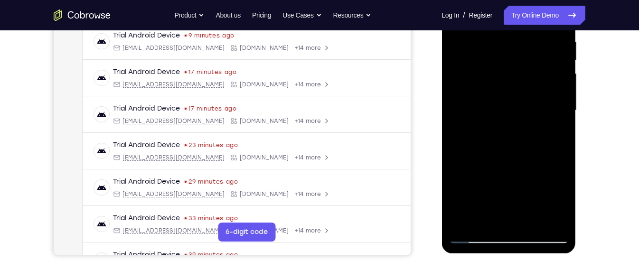
drag, startPoint x: 523, startPoint y: 169, endPoint x: 530, endPoint y: 81, distance: 88.5
click at [530, 81] on div at bounding box center [508, 111] width 120 height 266
drag, startPoint x: 520, startPoint y: 154, endPoint x: 516, endPoint y: 105, distance: 49.0
click at [516, 105] on div at bounding box center [508, 111] width 120 height 266
drag, startPoint x: 522, startPoint y: 170, endPoint x: 519, endPoint y: 94, distance: 75.5
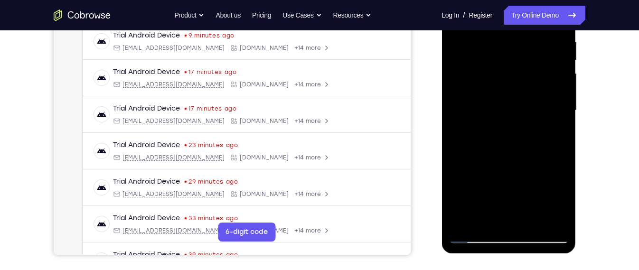
click at [519, 94] on div at bounding box center [508, 111] width 120 height 266
drag, startPoint x: 520, startPoint y: 168, endPoint x: 535, endPoint y: 62, distance: 107.4
click at [535, 62] on div at bounding box center [508, 111] width 120 height 266
drag, startPoint x: 535, startPoint y: 164, endPoint x: 533, endPoint y: 38, distance: 126.2
click at [533, 38] on div at bounding box center [508, 111] width 120 height 266
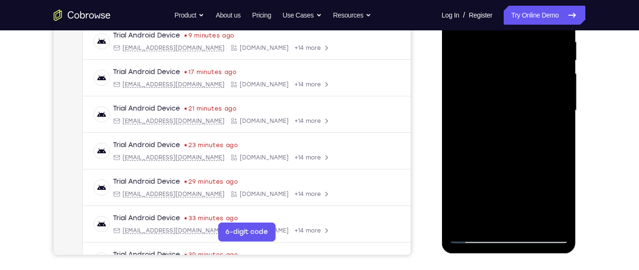
drag, startPoint x: 537, startPoint y: 134, endPoint x: 540, endPoint y: 105, distance: 29.1
click at [540, 105] on div at bounding box center [508, 111] width 120 height 266
drag, startPoint x: 551, startPoint y: 114, endPoint x: 549, endPoint y: 137, distance: 22.9
click at [549, 137] on div at bounding box center [508, 111] width 120 height 266
drag, startPoint x: 521, startPoint y: 151, endPoint x: 520, endPoint y: 161, distance: 10.5
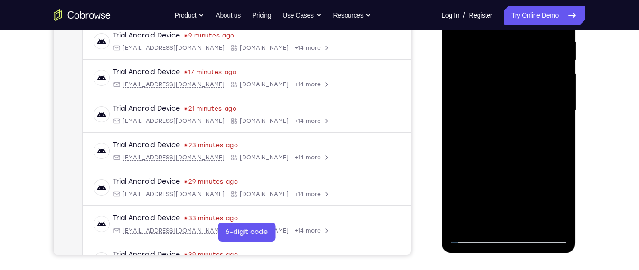
click at [520, 161] on div at bounding box center [508, 111] width 120 height 266
drag, startPoint x: 519, startPoint y: 146, endPoint x: 516, endPoint y: 168, distance: 23.0
click at [516, 168] on div at bounding box center [508, 111] width 120 height 266
drag, startPoint x: 539, startPoint y: 161, endPoint x: 534, endPoint y: 129, distance: 32.6
click at [534, 129] on div at bounding box center [508, 111] width 120 height 266
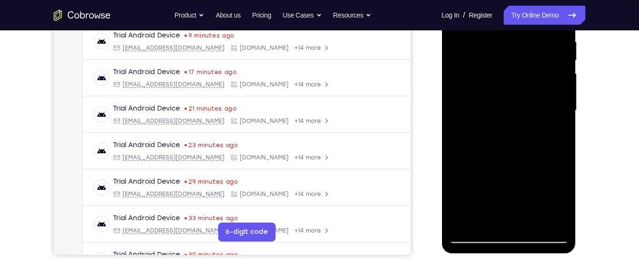
drag, startPoint x: 534, startPoint y: 129, endPoint x: 521, endPoint y: 76, distance: 54.2
click at [521, 76] on div at bounding box center [508, 111] width 120 height 266
drag, startPoint x: 503, startPoint y: 147, endPoint x: 503, endPoint y: 95, distance: 51.3
click at [503, 95] on div at bounding box center [508, 111] width 120 height 266
drag, startPoint x: 485, startPoint y: 177, endPoint x: 502, endPoint y: 112, distance: 66.6
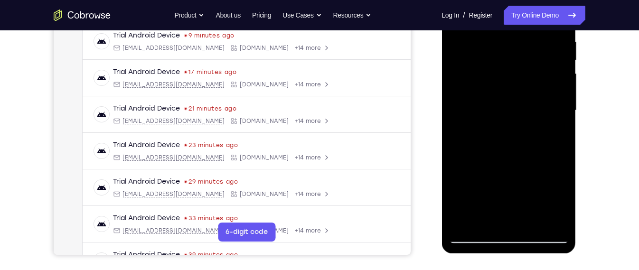
click at [502, 112] on div at bounding box center [508, 111] width 120 height 266
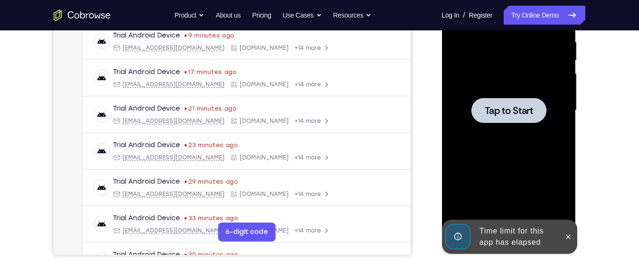
drag, startPoint x: 497, startPoint y: 152, endPoint x: 495, endPoint y: 128, distance: 23.8
click at [495, 128] on div at bounding box center [508, 111] width 120 height 266
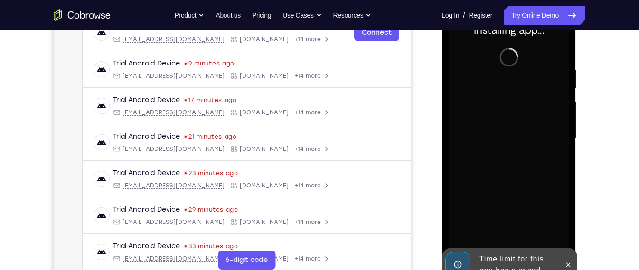
scroll to position [158, 0]
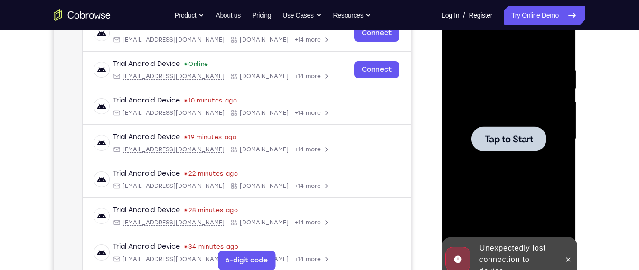
click at [483, 106] on div at bounding box center [508, 139] width 120 height 266
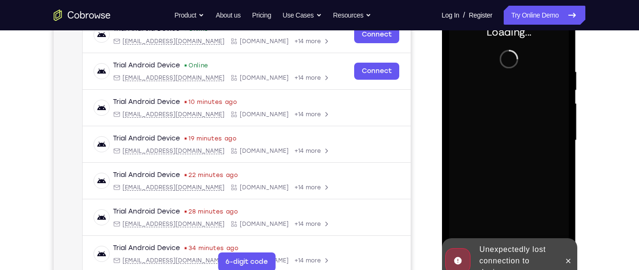
scroll to position [151, 0]
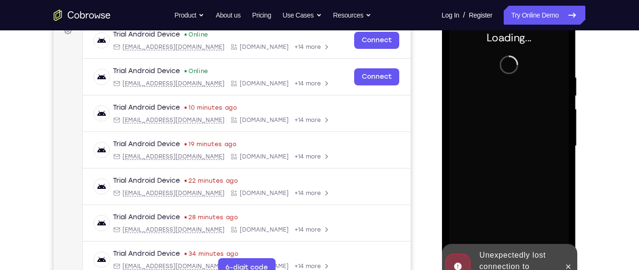
click at [485, 90] on div at bounding box center [508, 146] width 120 height 266
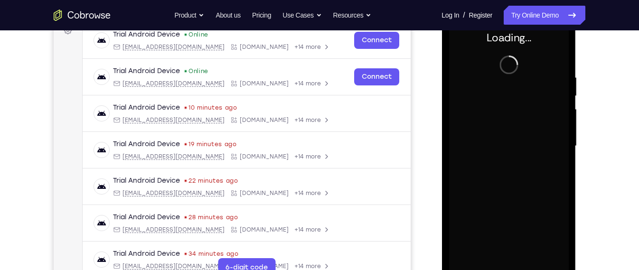
drag, startPoint x: 329, startPoint y: 81, endPoint x: 429, endPoint y: 106, distance: 103.4
click at [429, 106] on div "Your Support Agent Your Customer Web iOS Android" at bounding box center [319, 115] width 531 height 351
click at [465, 120] on div at bounding box center [508, 146] width 120 height 266
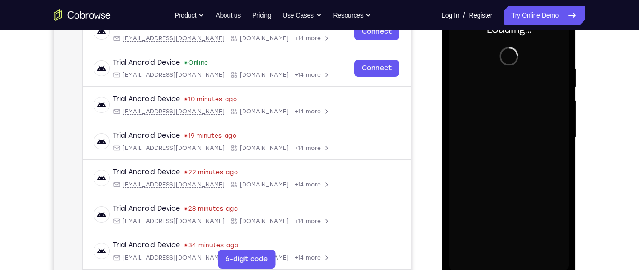
scroll to position [158, 0]
click at [465, 120] on div at bounding box center [508, 139] width 120 height 266
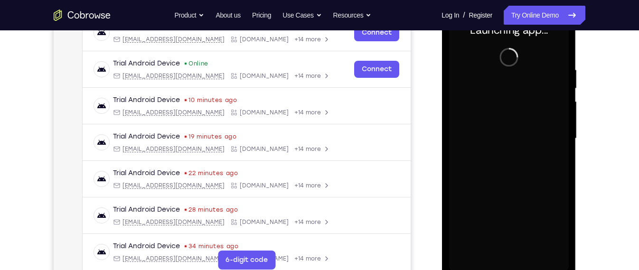
click at [507, 83] on div at bounding box center [508, 139] width 120 height 266
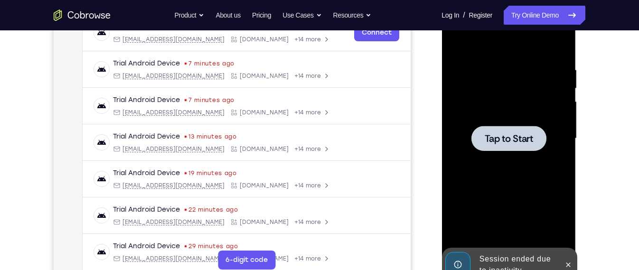
click at [522, 156] on div at bounding box center [508, 139] width 120 height 266
click at [489, 165] on div at bounding box center [508, 139] width 120 height 266
drag, startPoint x: 477, startPoint y: 150, endPoint x: 758, endPoint y: 112, distance: 283.5
click at [477, 150] on div at bounding box center [508, 138] width 75 height 25
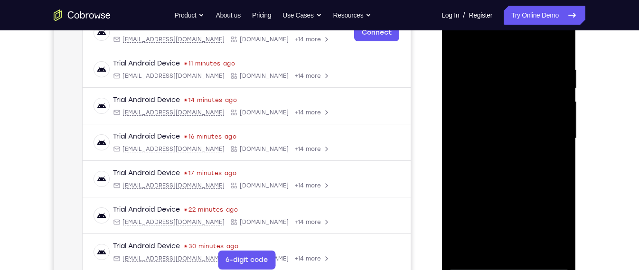
click at [508, 264] on div at bounding box center [508, 139] width 120 height 266
click at [548, 217] on div at bounding box center [508, 139] width 120 height 266
click at [509, 36] on div at bounding box center [508, 139] width 120 height 266
click at [507, 50] on div at bounding box center [508, 139] width 120 height 266
click at [544, 129] on div at bounding box center [508, 139] width 120 height 266
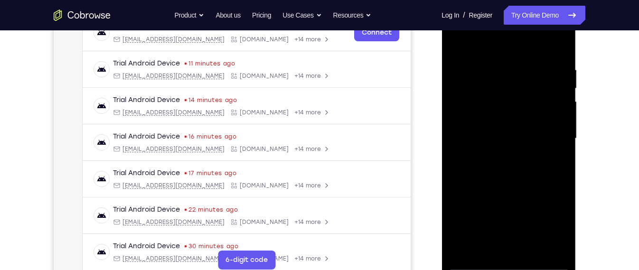
click at [495, 158] on div at bounding box center [508, 139] width 120 height 266
click at [503, 121] on div at bounding box center [508, 139] width 120 height 266
click at [507, 119] on div at bounding box center [508, 139] width 120 height 266
click at [478, 133] on div at bounding box center [508, 139] width 120 height 266
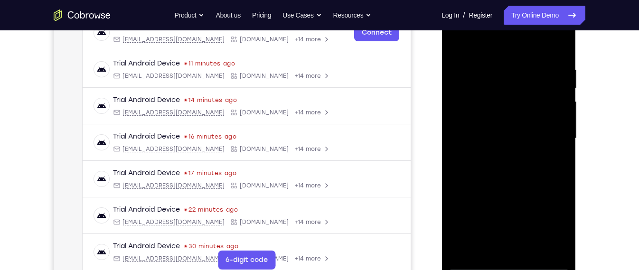
click at [536, 180] on div at bounding box center [508, 139] width 120 height 266
drag, startPoint x: 533, startPoint y: 156, endPoint x: 535, endPoint y: 59, distance: 96.8
click at [535, 59] on div at bounding box center [508, 139] width 120 height 266
drag, startPoint x: 500, startPoint y: 174, endPoint x: 507, endPoint y: 94, distance: 79.6
click at [507, 94] on div at bounding box center [508, 139] width 120 height 266
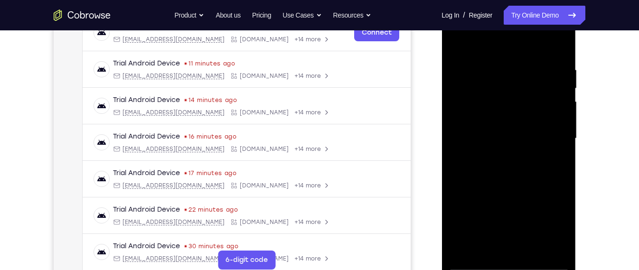
drag, startPoint x: 522, startPoint y: 189, endPoint x: 526, endPoint y: 72, distance: 116.8
click at [526, 72] on div at bounding box center [508, 139] width 120 height 266
click at [528, 247] on div at bounding box center [508, 139] width 120 height 266
drag, startPoint x: 530, startPoint y: 214, endPoint x: 536, endPoint y: 145, distance: 69.6
click at [536, 145] on div at bounding box center [508, 139] width 120 height 266
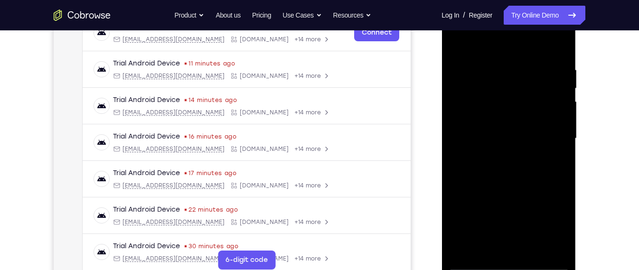
click at [521, 188] on div at bounding box center [508, 139] width 120 height 266
click at [493, 119] on div at bounding box center [508, 139] width 120 height 266
click at [556, 161] on div at bounding box center [508, 139] width 120 height 266
click at [460, 44] on div at bounding box center [508, 139] width 120 height 266
click at [491, 120] on div at bounding box center [508, 139] width 120 height 266
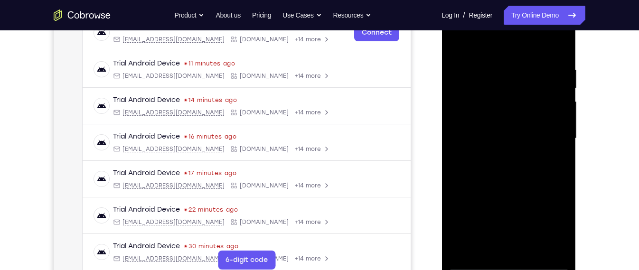
drag, startPoint x: 491, startPoint y: 120, endPoint x: 494, endPoint y: 140, distance: 21.1
click at [494, 140] on div at bounding box center [508, 139] width 120 height 266
drag, startPoint x: 493, startPoint y: 173, endPoint x: 489, endPoint y: 79, distance: 94.0
click at [489, 79] on div at bounding box center [508, 139] width 120 height 266
click at [457, 43] on div at bounding box center [508, 139] width 120 height 266
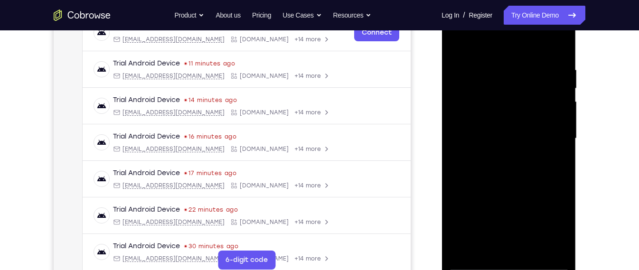
click at [462, 43] on div at bounding box center [508, 139] width 120 height 266
drag, startPoint x: 506, startPoint y: 83, endPoint x: 505, endPoint y: 108, distance: 25.7
click at [505, 108] on div at bounding box center [508, 139] width 120 height 266
click at [524, 136] on div at bounding box center [508, 139] width 120 height 266
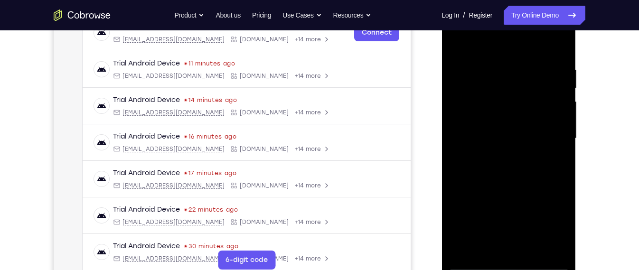
click at [524, 136] on div at bounding box center [508, 139] width 120 height 266
click at [498, 79] on div at bounding box center [508, 139] width 120 height 266
click at [563, 131] on div at bounding box center [508, 139] width 120 height 266
click at [556, 124] on div at bounding box center [508, 139] width 120 height 266
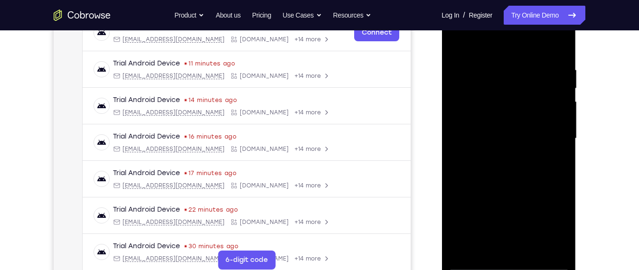
click at [556, 124] on div at bounding box center [508, 139] width 120 height 266
drag, startPoint x: 556, startPoint y: 124, endPoint x: 485, endPoint y: 112, distance: 72.7
click at [485, 112] on div at bounding box center [508, 139] width 120 height 266
drag, startPoint x: 550, startPoint y: 123, endPoint x: 495, endPoint y: 119, distance: 54.7
click at [495, 119] on div at bounding box center [508, 139] width 120 height 266
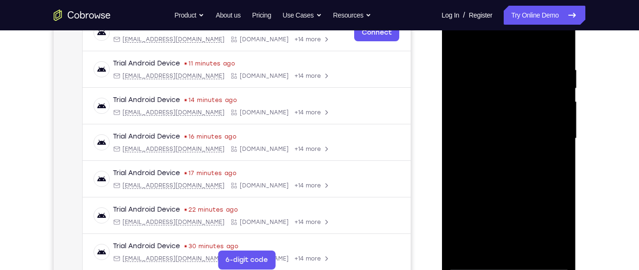
click at [548, 248] on div at bounding box center [508, 139] width 120 height 266
click at [561, 163] on div at bounding box center [508, 139] width 120 height 266
click at [557, 150] on div at bounding box center [508, 139] width 120 height 266
click at [447, 168] on div at bounding box center [508, 140] width 134 height 283
click at [469, 165] on div at bounding box center [508, 139] width 120 height 266
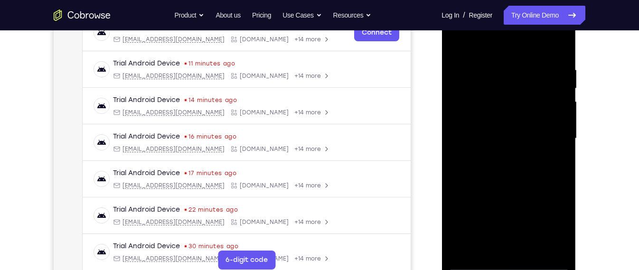
click at [560, 147] on div at bounding box center [508, 139] width 120 height 266
click at [555, 131] on div at bounding box center [508, 139] width 120 height 266
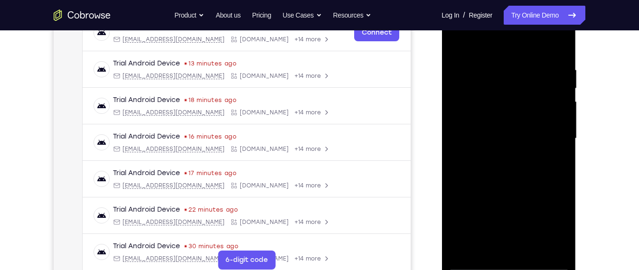
drag, startPoint x: 527, startPoint y: 180, endPoint x: 537, endPoint y: 65, distance: 115.7
click at [537, 65] on div at bounding box center [508, 139] width 120 height 266
drag, startPoint x: 526, startPoint y: 187, endPoint x: 528, endPoint y: 124, distance: 63.6
click at [528, 124] on div at bounding box center [508, 139] width 120 height 266
drag, startPoint x: 530, startPoint y: 185, endPoint x: 522, endPoint y: 97, distance: 88.1
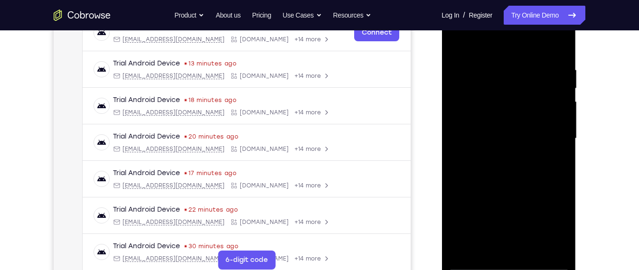
click at [522, 97] on div at bounding box center [508, 139] width 120 height 266
drag, startPoint x: 510, startPoint y: 157, endPoint x: 508, endPoint y: 65, distance: 92.6
click at [508, 65] on div at bounding box center [508, 139] width 120 height 266
drag, startPoint x: 508, startPoint y: 173, endPoint x: 518, endPoint y: 66, distance: 107.2
click at [518, 66] on div at bounding box center [508, 139] width 120 height 266
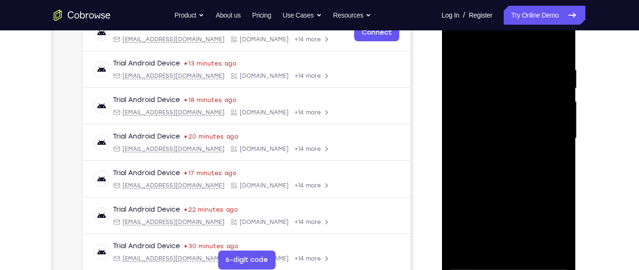
drag, startPoint x: 518, startPoint y: 160, endPoint x: 525, endPoint y: 58, distance: 102.3
click at [525, 58] on div at bounding box center [508, 139] width 120 height 266
drag, startPoint x: 525, startPoint y: 58, endPoint x: 522, endPoint y: 205, distance: 146.7
click at [522, 205] on div at bounding box center [508, 139] width 120 height 266
drag, startPoint x: 522, startPoint y: 205, endPoint x: 530, endPoint y: 167, distance: 38.9
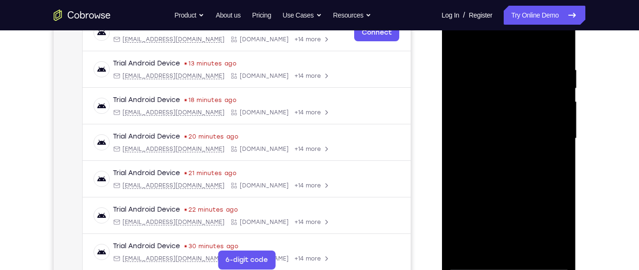
click at [530, 167] on div at bounding box center [508, 139] width 120 height 266
click at [563, 127] on div at bounding box center [508, 139] width 120 height 266
click at [543, 139] on div at bounding box center [508, 139] width 120 height 266
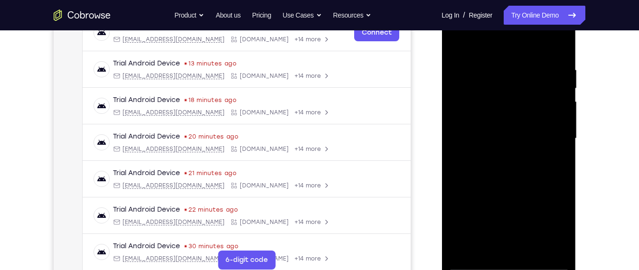
click at [543, 139] on div at bounding box center [508, 139] width 120 height 266
drag, startPoint x: 526, startPoint y: 186, endPoint x: 537, endPoint y: 98, distance: 88.9
click at [537, 98] on div at bounding box center [508, 139] width 120 height 266
drag, startPoint x: 514, startPoint y: 200, endPoint x: 531, endPoint y: 83, distance: 118.4
click at [531, 83] on div at bounding box center [508, 139] width 120 height 266
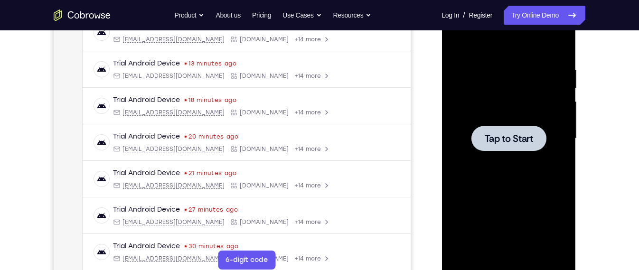
click at [544, 157] on div at bounding box center [508, 139] width 120 height 266
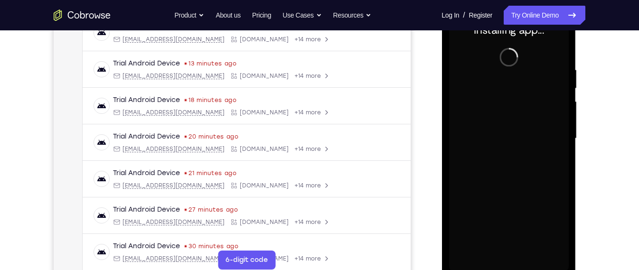
click at [496, 130] on div at bounding box center [508, 139] width 120 height 266
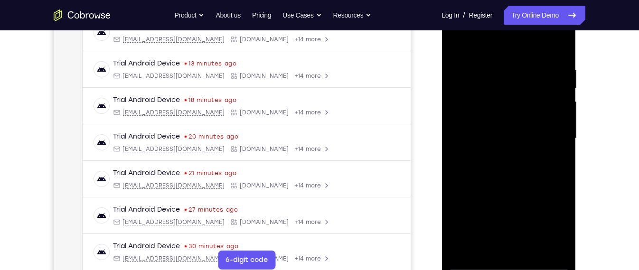
click at [511, 264] on div at bounding box center [508, 139] width 120 height 266
click at [556, 227] on div at bounding box center [508, 139] width 120 height 266
click at [506, 47] on div at bounding box center [508, 139] width 120 height 266
click at [548, 131] on div at bounding box center [508, 139] width 120 height 266
click at [497, 153] on div at bounding box center [508, 139] width 120 height 266
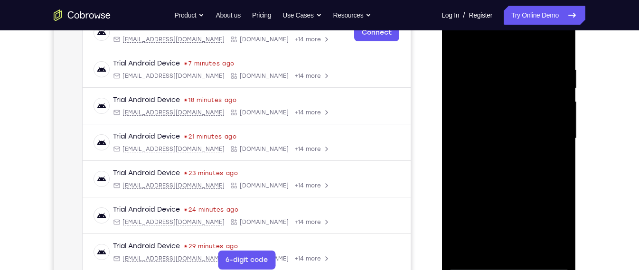
click at [519, 130] on div at bounding box center [508, 139] width 120 height 266
click at [519, 121] on div at bounding box center [508, 139] width 120 height 266
click at [512, 139] on div at bounding box center [508, 139] width 120 height 266
click at [512, 178] on div at bounding box center [508, 139] width 120 height 266
click at [562, 188] on div at bounding box center [508, 139] width 120 height 266
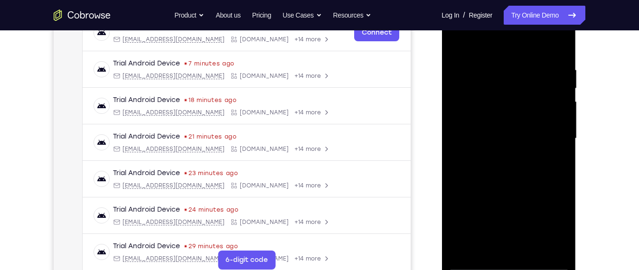
click at [561, 185] on div at bounding box center [508, 139] width 120 height 266
click at [566, 240] on div at bounding box center [508, 139] width 120 height 266
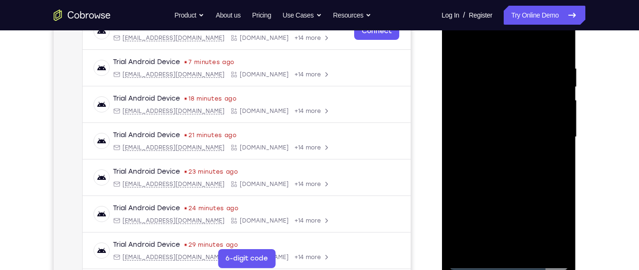
drag, startPoint x: 509, startPoint y: 50, endPoint x: 516, endPoint y: 2, distance: 48.5
click at [516, 2] on div at bounding box center [508, 138] width 134 height 283
drag, startPoint x: 482, startPoint y: 192, endPoint x: 504, endPoint y: 79, distance: 115.1
click at [504, 79] on div at bounding box center [508, 137] width 120 height 266
drag, startPoint x: 504, startPoint y: 79, endPoint x: 526, endPoint y: 36, distance: 47.8
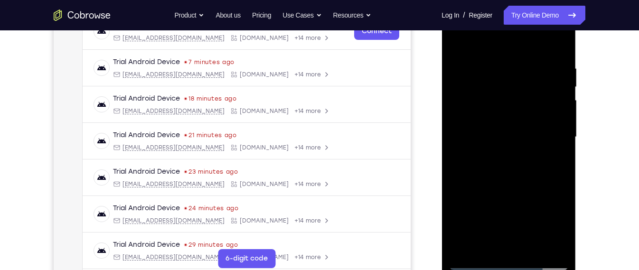
click at [526, 36] on div at bounding box center [508, 137] width 120 height 266
drag, startPoint x: 530, startPoint y: 175, endPoint x: 532, endPoint y: 107, distance: 67.4
click at [532, 107] on div at bounding box center [508, 137] width 120 height 266
drag, startPoint x: 520, startPoint y: 158, endPoint x: 519, endPoint y: 96, distance: 61.7
click at [519, 96] on div at bounding box center [508, 137] width 120 height 266
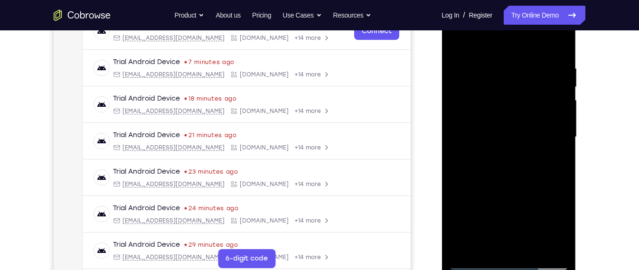
drag, startPoint x: 513, startPoint y: 174, endPoint x: 513, endPoint y: 118, distance: 55.5
click at [513, 118] on div at bounding box center [508, 137] width 120 height 266
drag, startPoint x: 510, startPoint y: 171, endPoint x: 508, endPoint y: 130, distance: 41.3
click at [508, 130] on div at bounding box center [508, 137] width 120 height 266
click at [560, 156] on div at bounding box center [508, 137] width 120 height 266
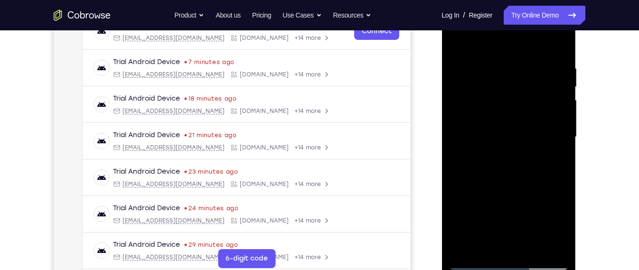
click at [560, 156] on div at bounding box center [508, 137] width 120 height 266
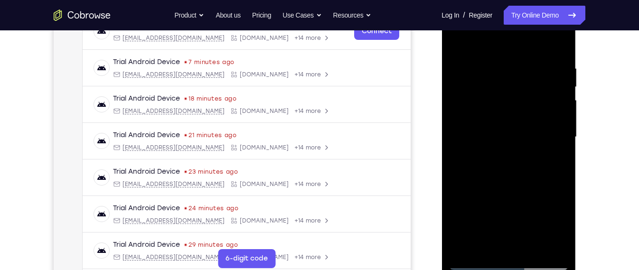
click at [520, 160] on div at bounding box center [508, 137] width 120 height 266
drag, startPoint x: 489, startPoint y: 108, endPoint x: 491, endPoint y: 216, distance: 108.7
click at [491, 216] on div at bounding box center [508, 137] width 120 height 266
drag, startPoint x: 503, startPoint y: 136, endPoint x: 513, endPoint y: 54, distance: 82.6
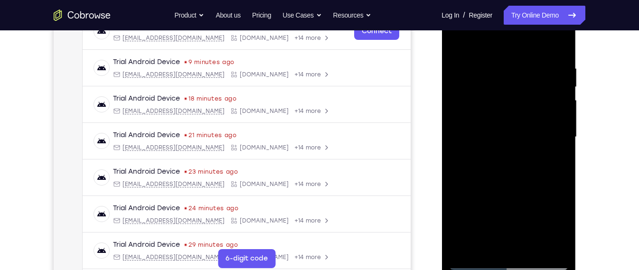
click at [513, 54] on div at bounding box center [508, 137] width 120 height 266
drag, startPoint x: 513, startPoint y: 165, endPoint x: 524, endPoint y: 105, distance: 61.0
click at [524, 105] on div at bounding box center [508, 137] width 120 height 266
click at [525, 170] on div at bounding box center [508, 137] width 120 height 266
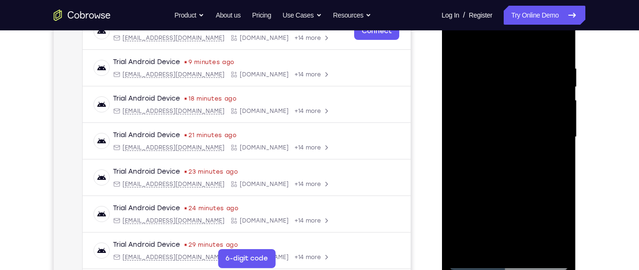
drag, startPoint x: 517, startPoint y: 193, endPoint x: 522, endPoint y: 116, distance: 76.6
click at [522, 116] on div at bounding box center [508, 137] width 120 height 266
drag, startPoint x: 512, startPoint y: 162, endPoint x: 533, endPoint y: 93, distance: 72.0
click at [533, 93] on div at bounding box center [508, 137] width 120 height 266
drag, startPoint x: 525, startPoint y: 184, endPoint x: 531, endPoint y: 99, distance: 84.6
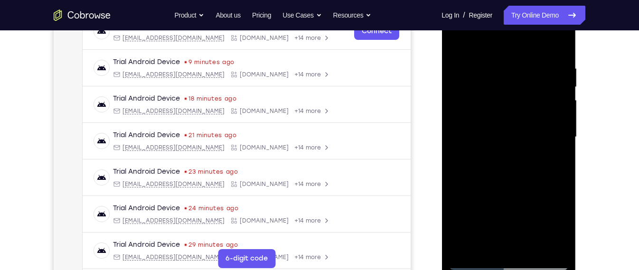
click at [531, 99] on div at bounding box center [508, 137] width 120 height 266
drag, startPoint x: 511, startPoint y: 140, endPoint x: 519, endPoint y: 84, distance: 56.0
click at [519, 84] on div at bounding box center [508, 137] width 120 height 266
drag, startPoint x: 538, startPoint y: 222, endPoint x: 538, endPoint y: 135, distance: 86.4
click at [538, 135] on div at bounding box center [508, 137] width 120 height 266
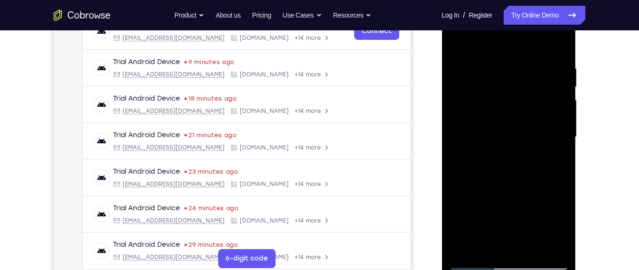
drag, startPoint x: 533, startPoint y: 188, endPoint x: 536, endPoint y: 84, distance: 104.0
click at [536, 84] on div at bounding box center [508, 137] width 120 height 266
drag, startPoint x: 543, startPoint y: 206, endPoint x: 553, endPoint y: 135, distance: 72.3
click at [553, 135] on div at bounding box center [508, 137] width 120 height 266
drag, startPoint x: 463, startPoint y: 131, endPoint x: 462, endPoint y: 74, distance: 57.4
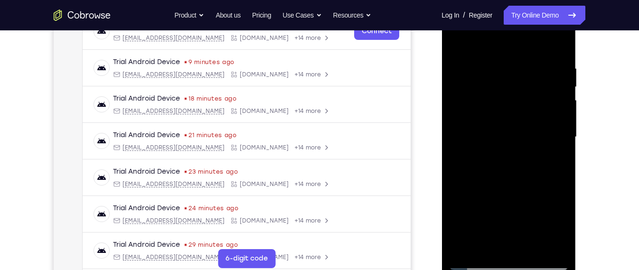
click at [462, 74] on div at bounding box center [508, 137] width 120 height 266
drag, startPoint x: 500, startPoint y: 164, endPoint x: 504, endPoint y: 85, distance: 78.9
click at [504, 85] on div at bounding box center [508, 137] width 120 height 266
drag, startPoint x: 522, startPoint y: 78, endPoint x: 515, endPoint y: 127, distance: 49.9
click at [515, 127] on div at bounding box center [508, 137] width 120 height 266
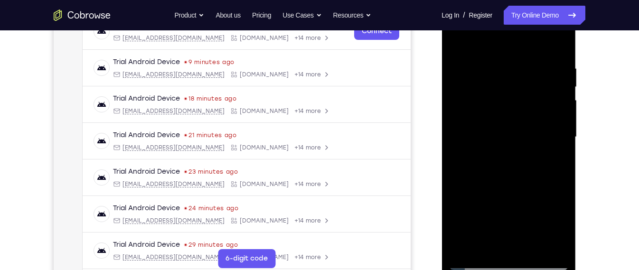
drag, startPoint x: 515, startPoint y: 127, endPoint x: 516, endPoint y: 38, distance: 88.7
click at [516, 38] on div at bounding box center [508, 137] width 120 height 266
drag, startPoint x: 516, startPoint y: 170, endPoint x: 515, endPoint y: 137, distance: 33.2
click at [515, 137] on div at bounding box center [508, 137] width 120 height 266
drag, startPoint x: 524, startPoint y: 189, endPoint x: 527, endPoint y: 163, distance: 26.2
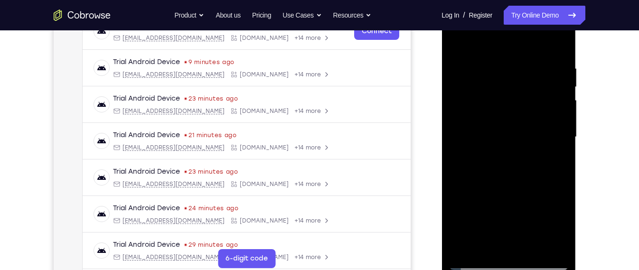
click at [527, 163] on div at bounding box center [508, 137] width 120 height 266
drag, startPoint x: 527, startPoint y: 163, endPoint x: 525, endPoint y: 181, distance: 18.1
click at [525, 181] on div at bounding box center [508, 137] width 120 height 266
drag, startPoint x: 525, startPoint y: 181, endPoint x: 527, endPoint y: 172, distance: 9.7
click at [527, 172] on div at bounding box center [508, 137] width 120 height 266
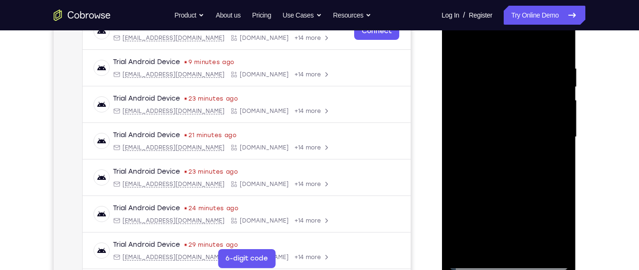
drag, startPoint x: 527, startPoint y: 172, endPoint x: 531, endPoint y: 138, distance: 33.9
click at [531, 138] on div at bounding box center [508, 137] width 120 height 266
drag, startPoint x: 523, startPoint y: 173, endPoint x: 533, endPoint y: 114, distance: 60.1
click at [533, 114] on div at bounding box center [508, 137] width 120 height 266
drag, startPoint x: 519, startPoint y: 192, endPoint x: 533, endPoint y: 105, distance: 87.5
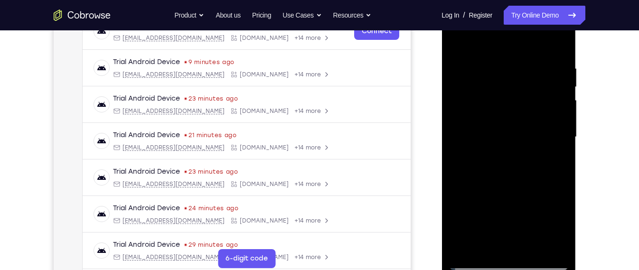
click at [533, 105] on div at bounding box center [508, 137] width 120 height 266
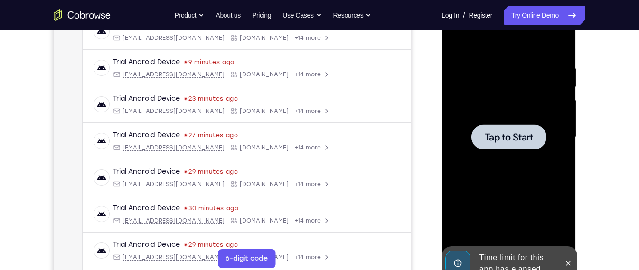
click at [481, 160] on div at bounding box center [508, 137] width 120 height 266
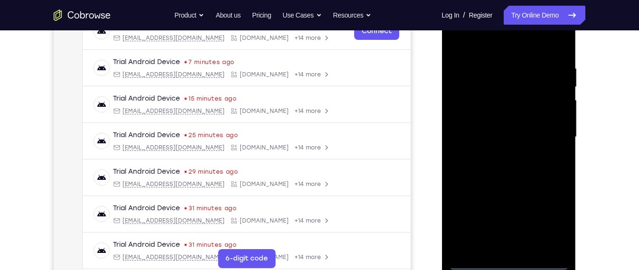
click at [507, 258] on div at bounding box center [508, 137] width 120 height 266
click at [510, 263] on div at bounding box center [508, 137] width 120 height 266
click at [550, 220] on div at bounding box center [508, 137] width 120 height 266
click at [506, 43] on div at bounding box center [508, 137] width 120 height 266
click at [545, 137] on div at bounding box center [508, 137] width 120 height 266
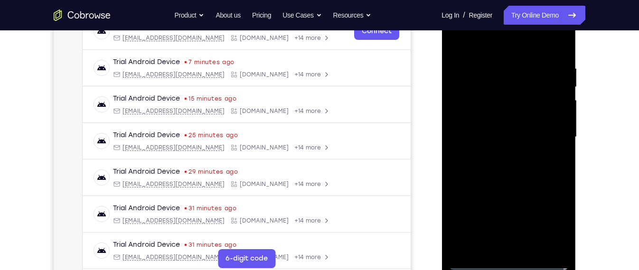
click at [495, 153] on div at bounding box center [508, 137] width 120 height 266
click at [495, 131] on div at bounding box center [508, 137] width 120 height 266
click at [508, 119] on div at bounding box center [508, 137] width 120 height 266
click at [513, 140] on div at bounding box center [508, 137] width 120 height 266
click at [511, 168] on div at bounding box center [508, 137] width 120 height 266
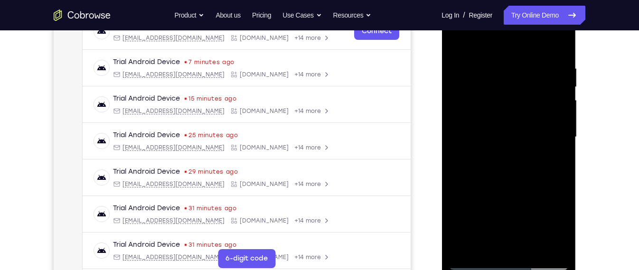
drag, startPoint x: 511, startPoint y: 200, endPoint x: 512, endPoint y: 192, distance: 8.1
click at [512, 192] on div at bounding box center [508, 137] width 120 height 266
drag, startPoint x: 512, startPoint y: 192, endPoint x: 505, endPoint y: 231, distance: 39.9
click at [505, 231] on div at bounding box center [508, 137] width 120 height 266
